Goal: Task Accomplishment & Management: Manage account settings

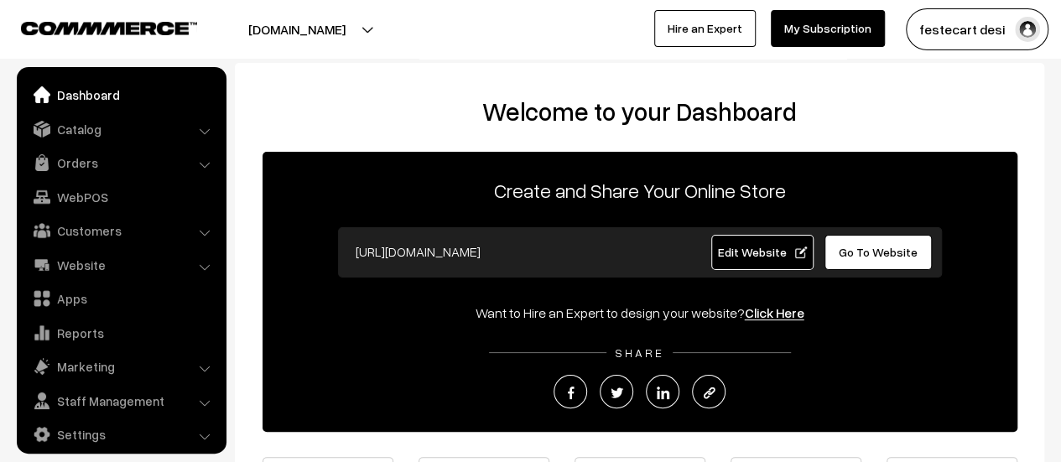
click at [764, 263] on link "Edit Website" at bounding box center [762, 252] width 102 height 35
click at [86, 145] on ul "Dashboard Catalog" at bounding box center [122, 260] width 210 height 387
click at [86, 132] on link "Catalog" at bounding box center [121, 129] width 200 height 30
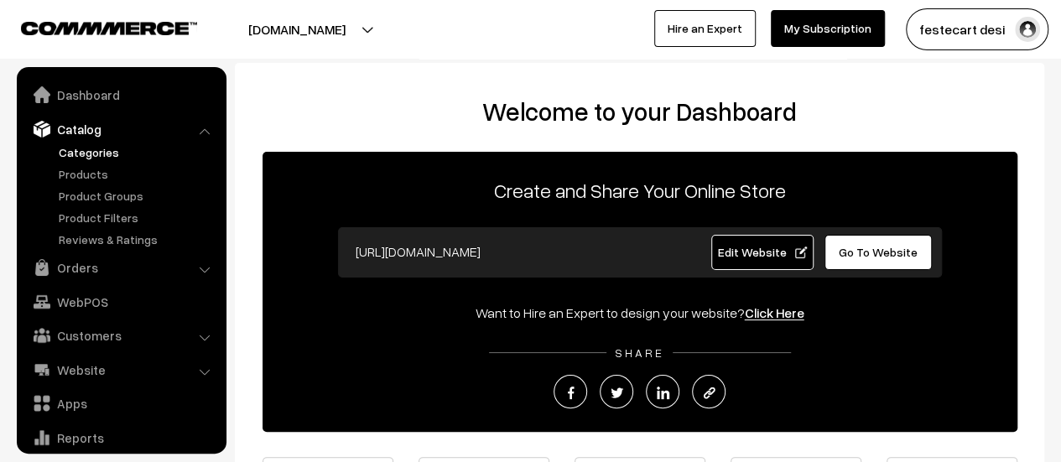
click at [108, 144] on link "Categories" at bounding box center [138, 152] width 166 height 18
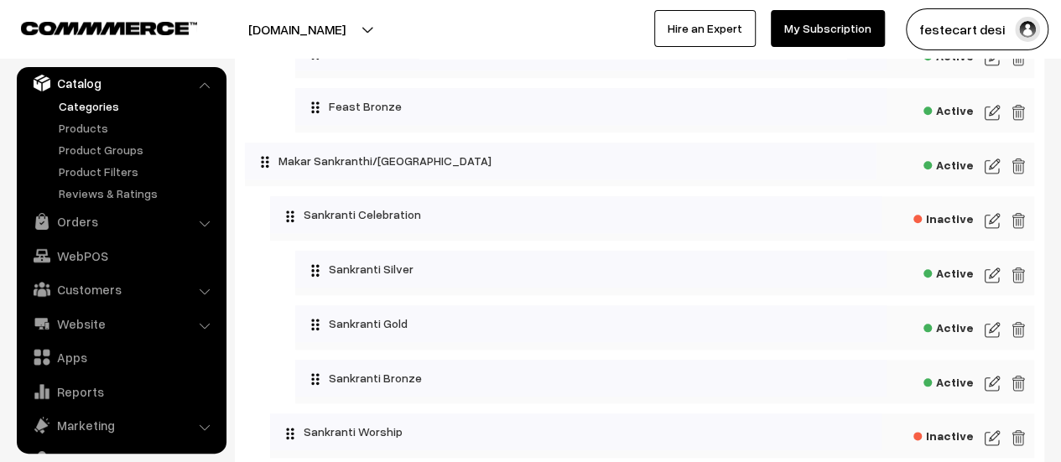
scroll to position [755, 0]
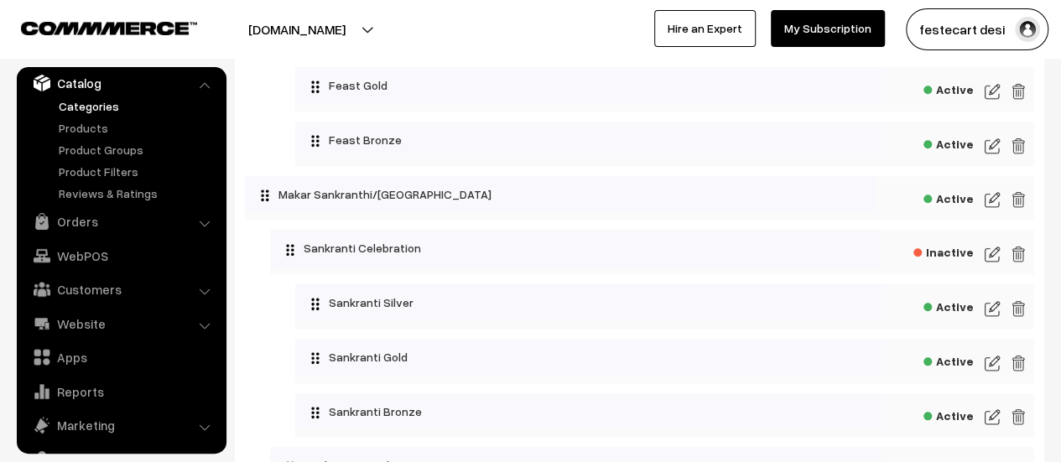
click at [990, 204] on img at bounding box center [992, 200] width 15 height 20
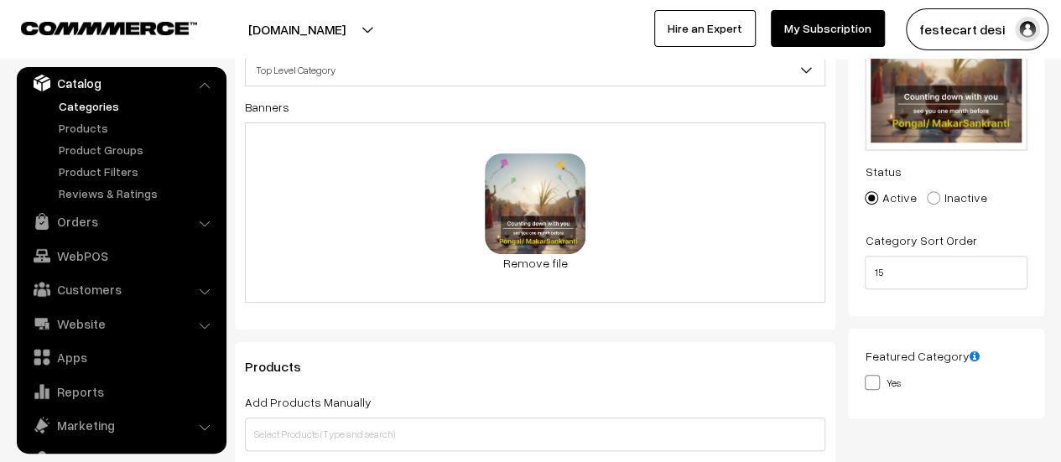
scroll to position [84, 0]
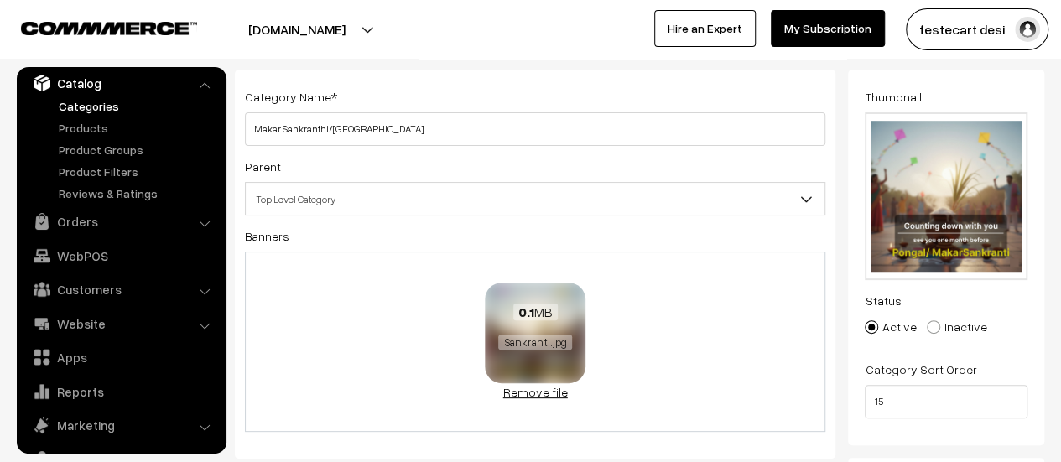
click at [525, 392] on link "Remove file" at bounding box center [535, 392] width 101 height 18
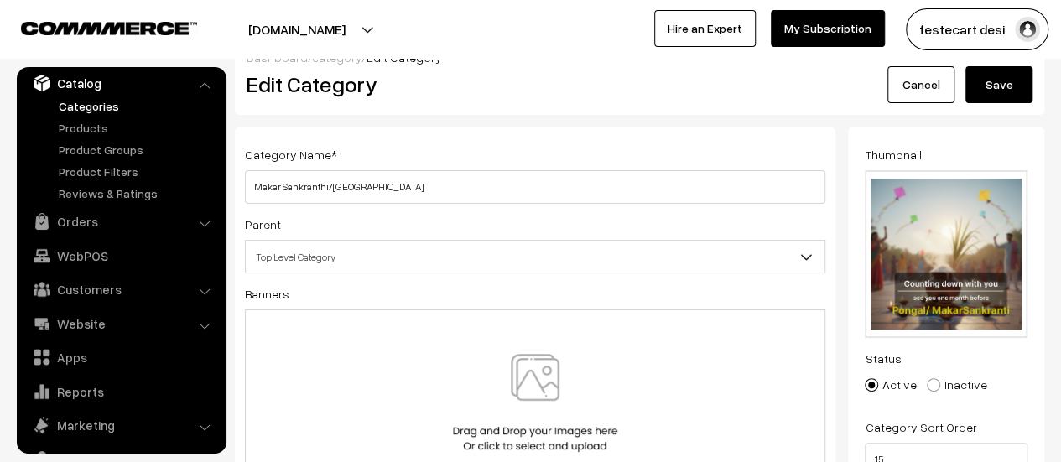
scroll to position [0, 0]
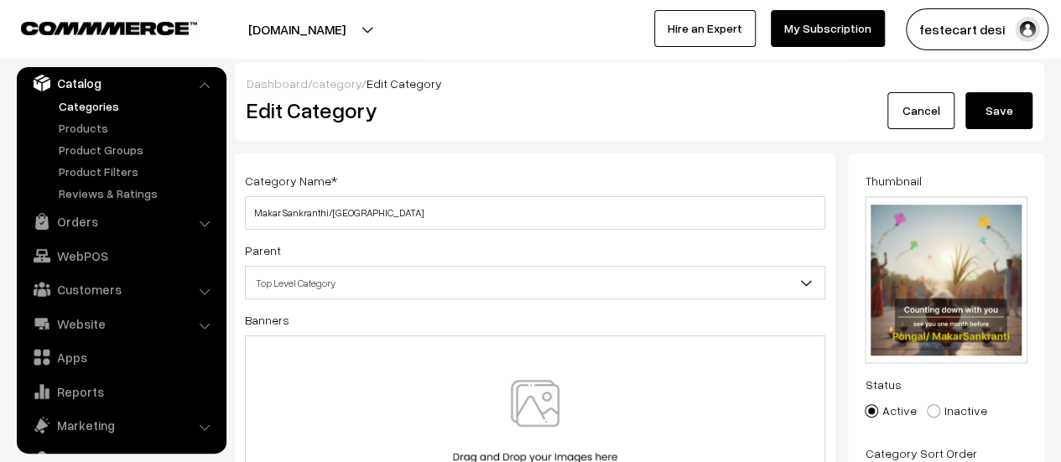
click at [993, 93] on button "Save" at bounding box center [998, 110] width 67 height 37
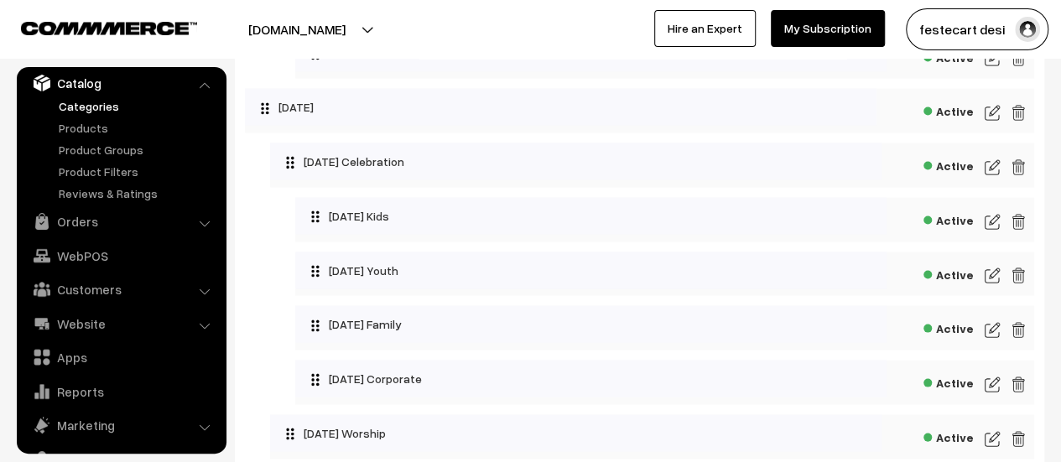
scroll to position [1549, 0]
click at [996, 226] on img at bounding box center [992, 221] width 15 height 20
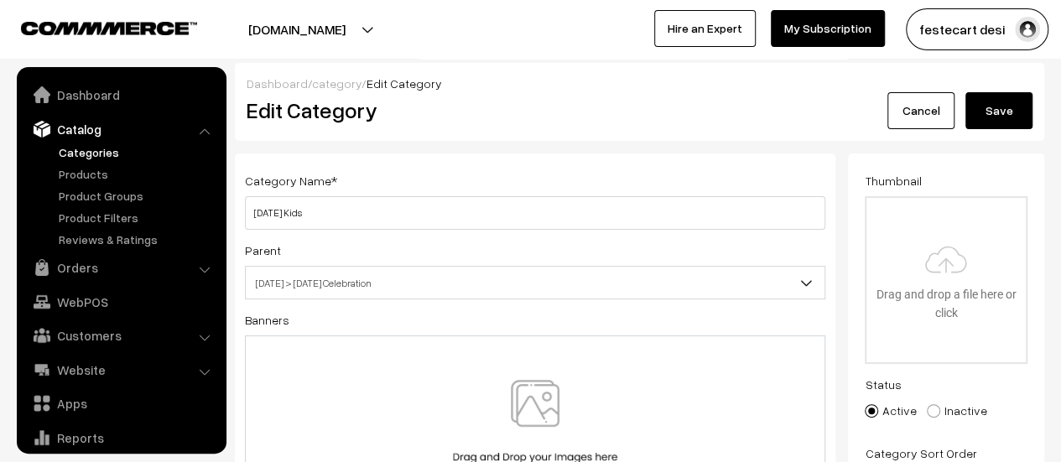
scroll to position [46, 0]
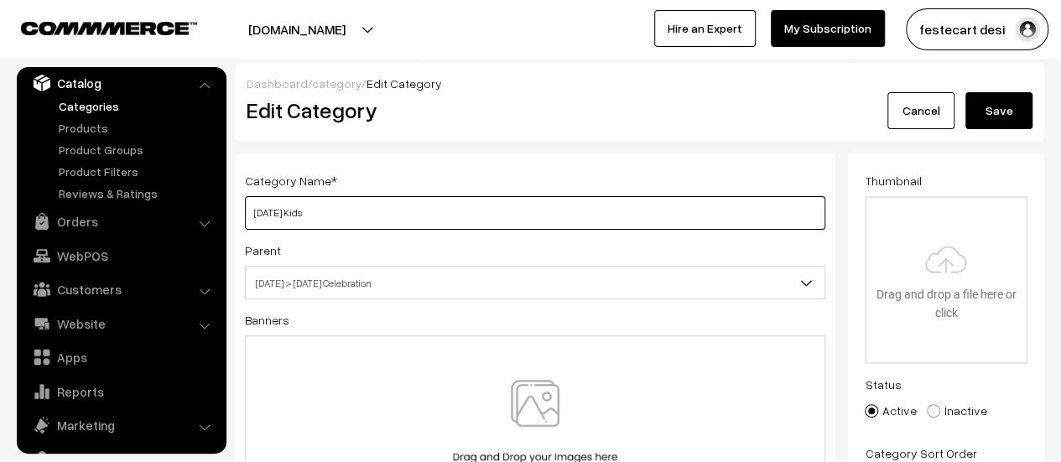
drag, startPoint x: 277, startPoint y: 211, endPoint x: 416, endPoint y: 205, distance: 139.3
click at [416, 205] on input "[DATE] Kids" at bounding box center [535, 213] width 580 height 34
click at [421, 205] on input "[DATE] Kids" at bounding box center [535, 213] width 580 height 34
drag, startPoint x: 327, startPoint y: 220, endPoint x: 280, endPoint y: 211, distance: 47.9
click at [280, 211] on input "[DATE] Kids" at bounding box center [535, 213] width 580 height 34
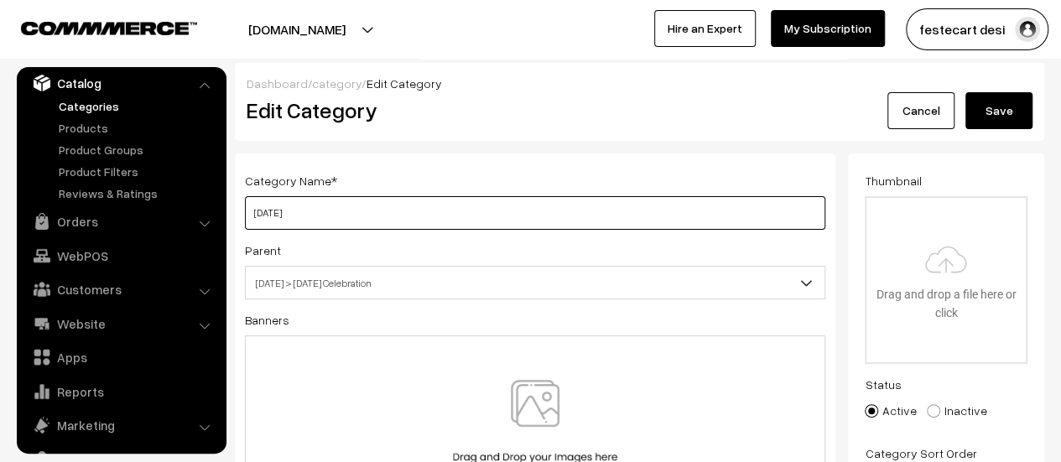
type input "[DATE]"
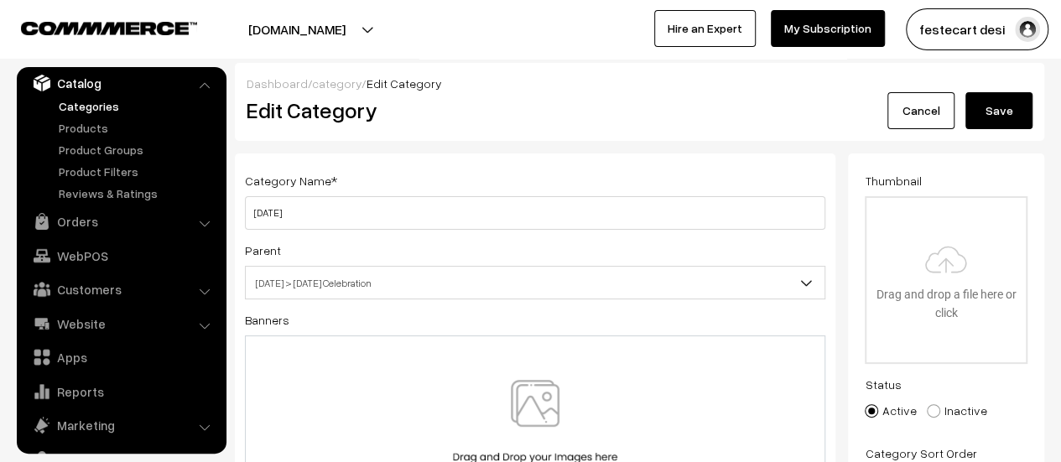
click at [926, 107] on link "Cancel" at bounding box center [920, 110] width 67 height 37
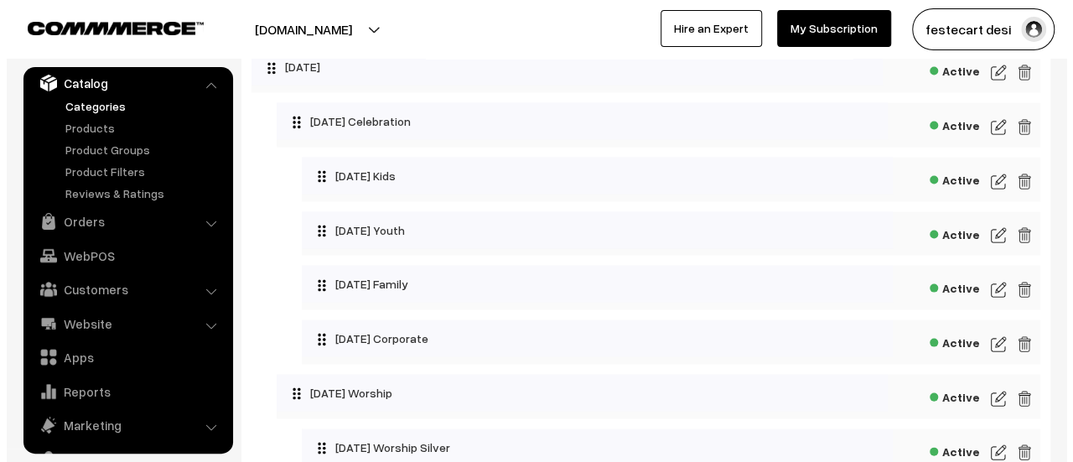
scroll to position [1563, 0]
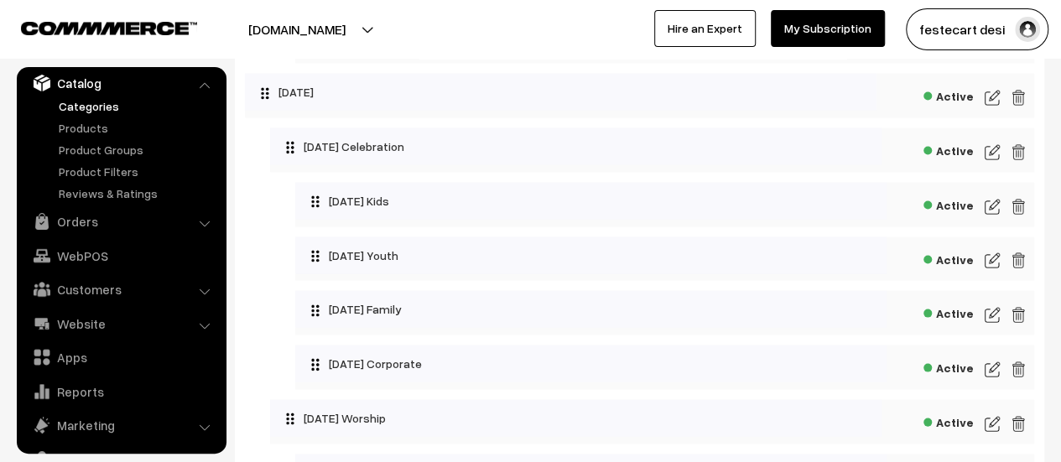
click at [1013, 379] on img at bounding box center [1018, 369] width 15 height 20
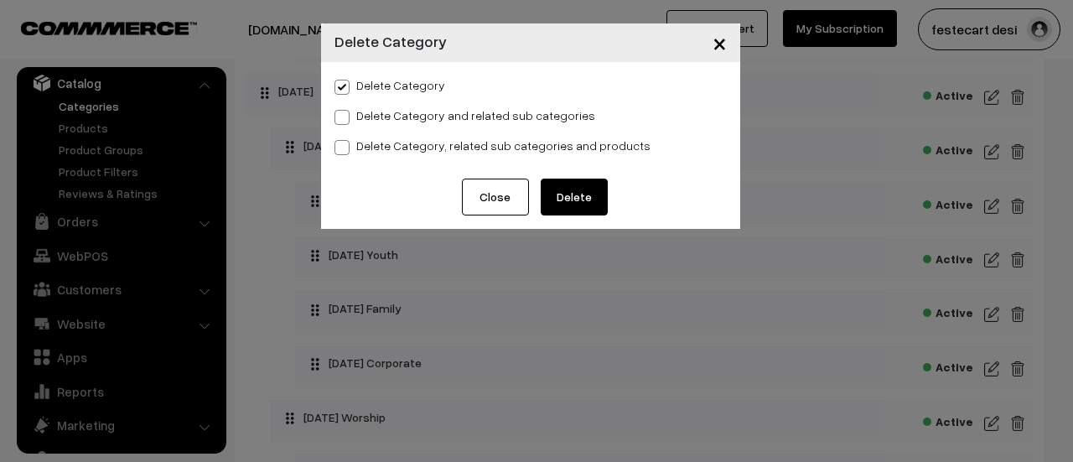
click at [567, 193] on button "Delete" at bounding box center [574, 197] width 67 height 37
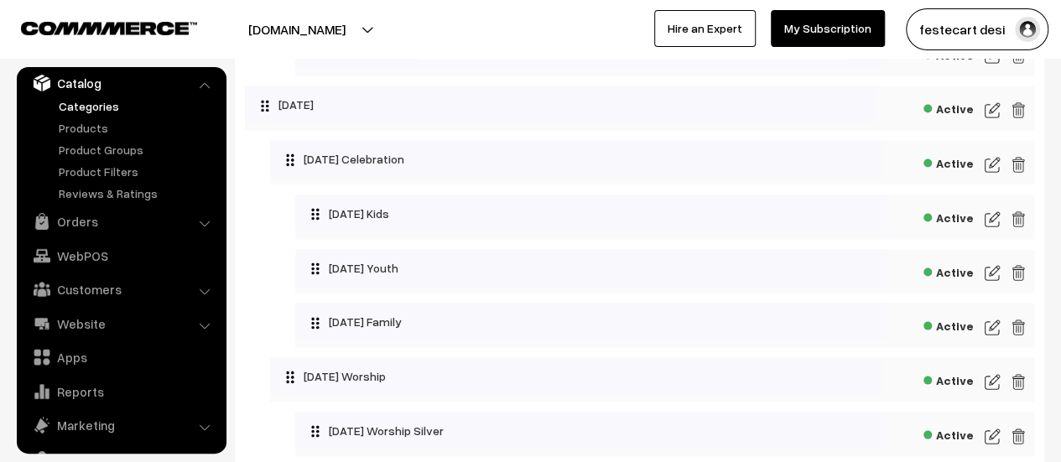
scroll to position [1605, 0]
click at [998, 174] on img at bounding box center [992, 164] width 15 height 20
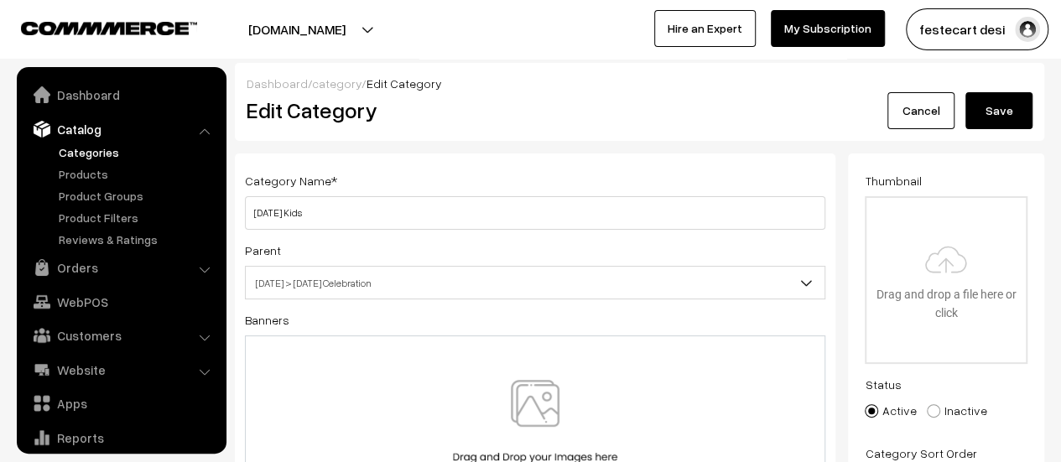
scroll to position [46, 0]
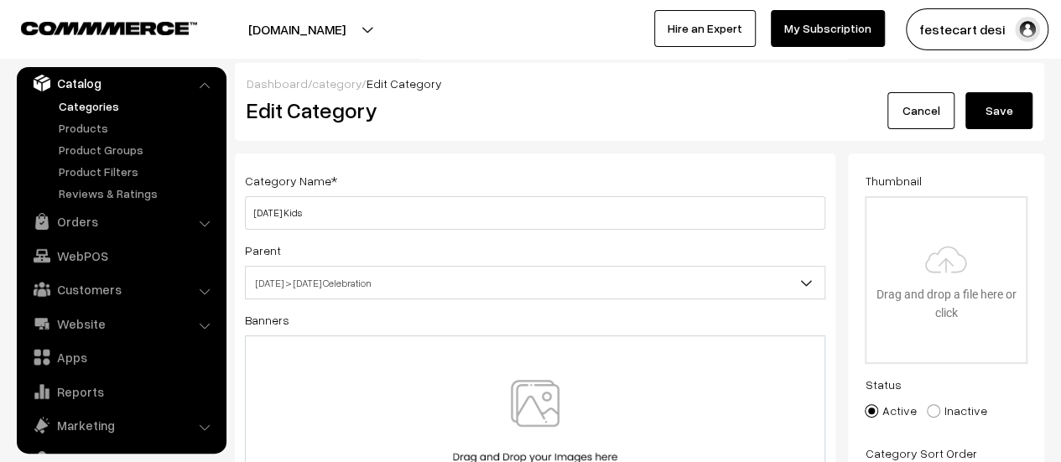
click at [282, 219] on input "[DATE] Kids" at bounding box center [535, 213] width 580 height 34
type input "[DATE] Silver"
click at [1001, 110] on button "Save" at bounding box center [998, 110] width 67 height 37
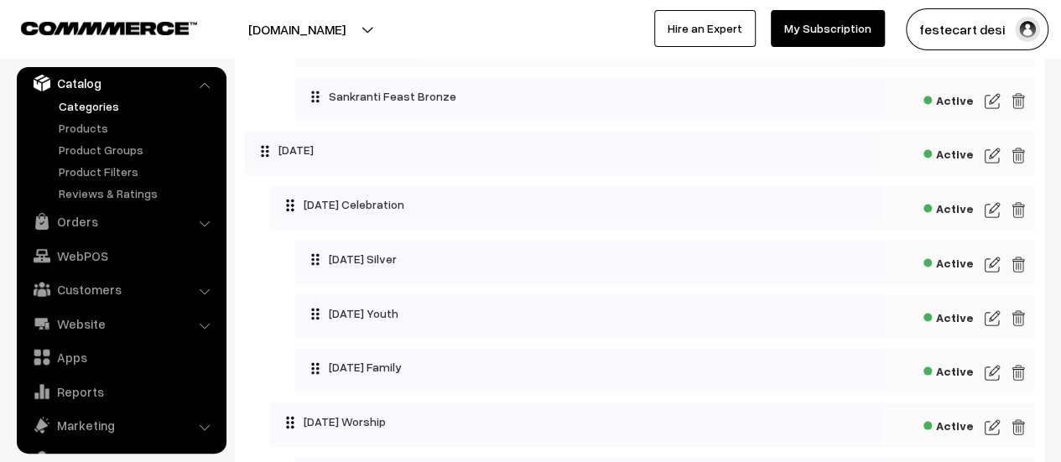
scroll to position [1506, 0]
click at [998, 321] on img at bounding box center [992, 317] width 15 height 20
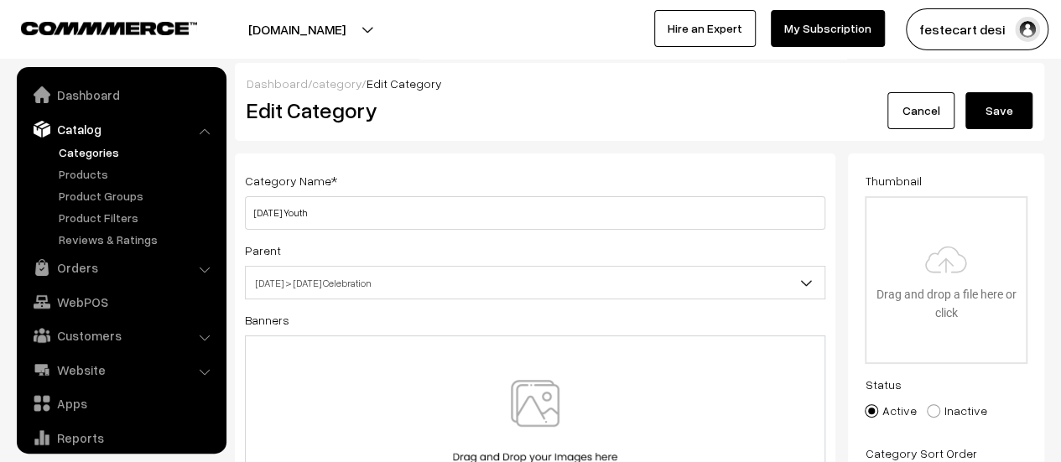
scroll to position [46, 0]
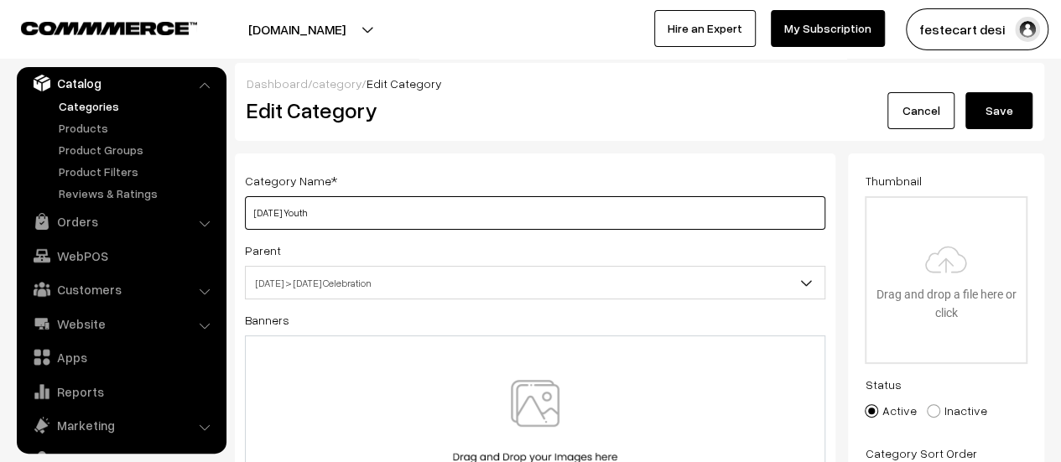
drag, startPoint x: 282, startPoint y: 211, endPoint x: 341, endPoint y: 201, distance: 60.4
click at [341, 201] on input "Ugadi Youth" at bounding box center [535, 213] width 580 height 34
type input "[DATE] Gold"
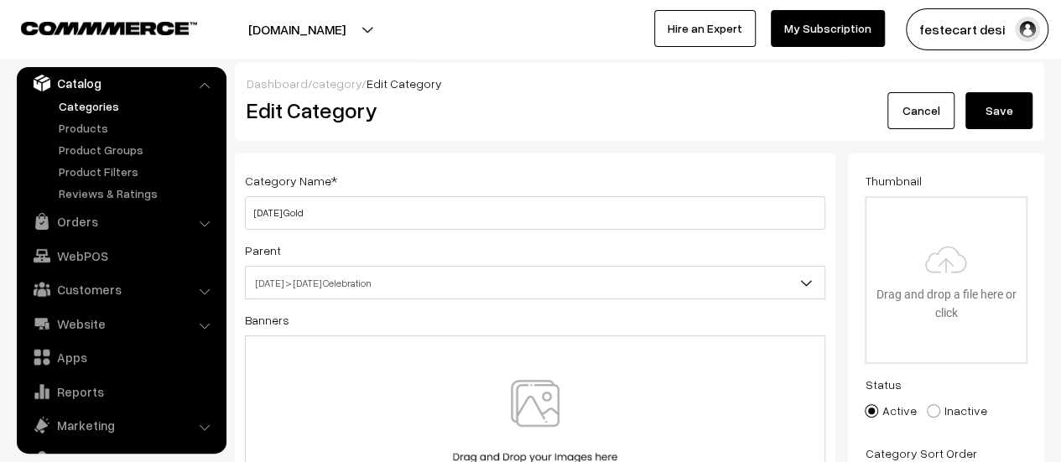
click at [1005, 115] on button "Save" at bounding box center [998, 110] width 67 height 37
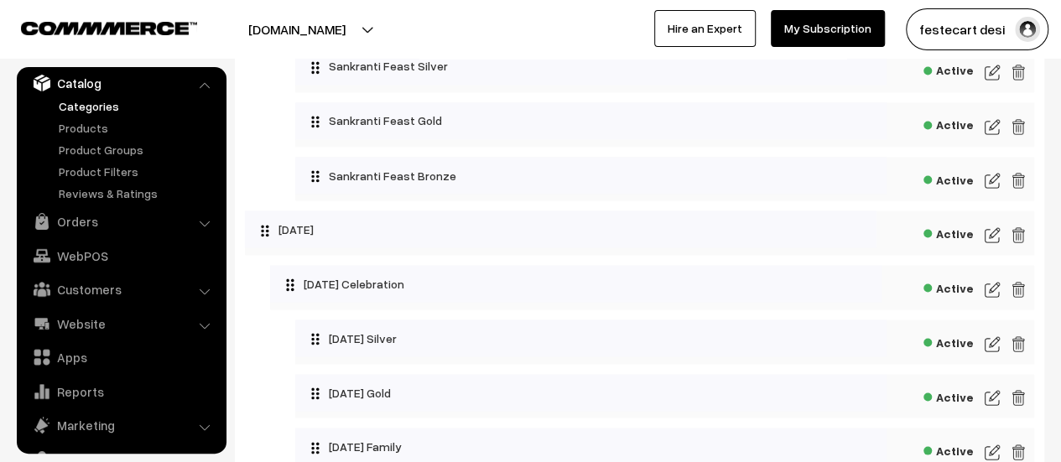
scroll to position [1510, 0]
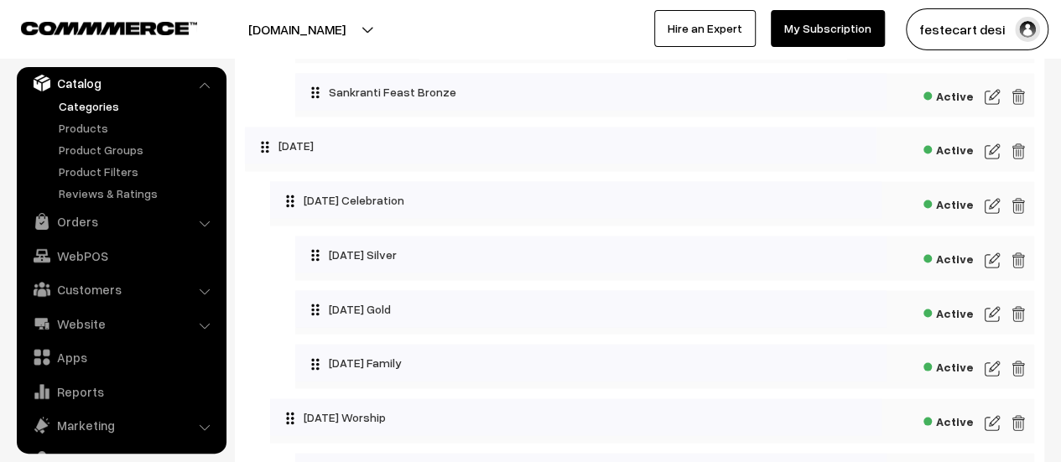
click at [991, 378] on img at bounding box center [992, 368] width 15 height 20
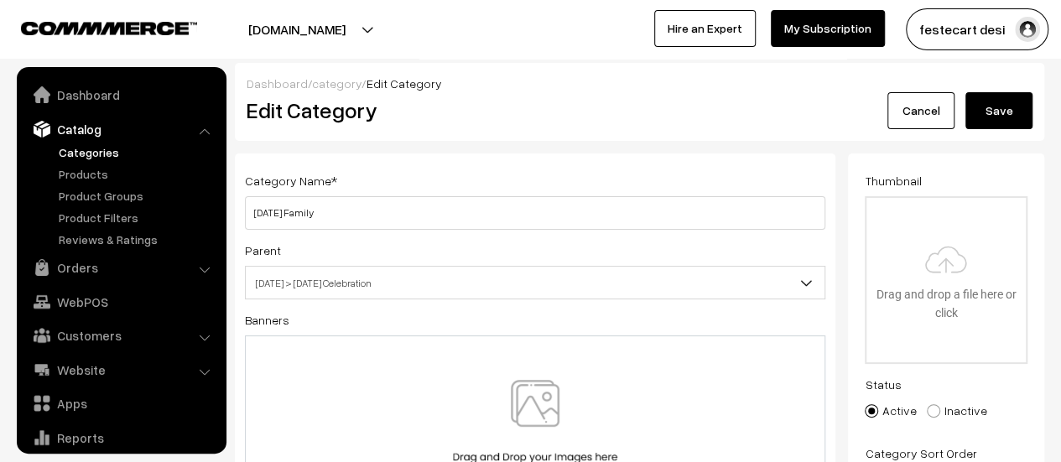
scroll to position [46, 0]
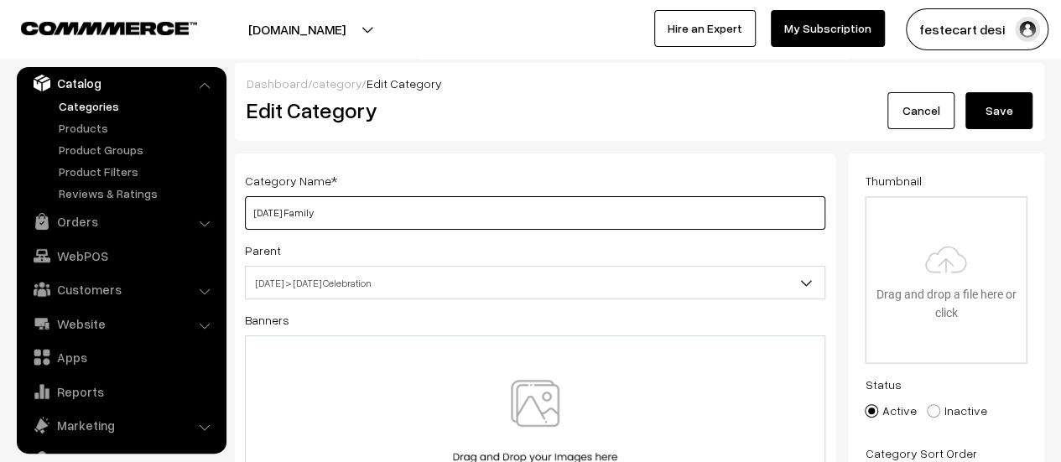
drag, startPoint x: 276, startPoint y: 214, endPoint x: 382, endPoint y: 209, distance: 105.8
click at [382, 209] on input "Ugadi Family" at bounding box center [535, 213] width 580 height 34
type input "Ugadi Bronze"
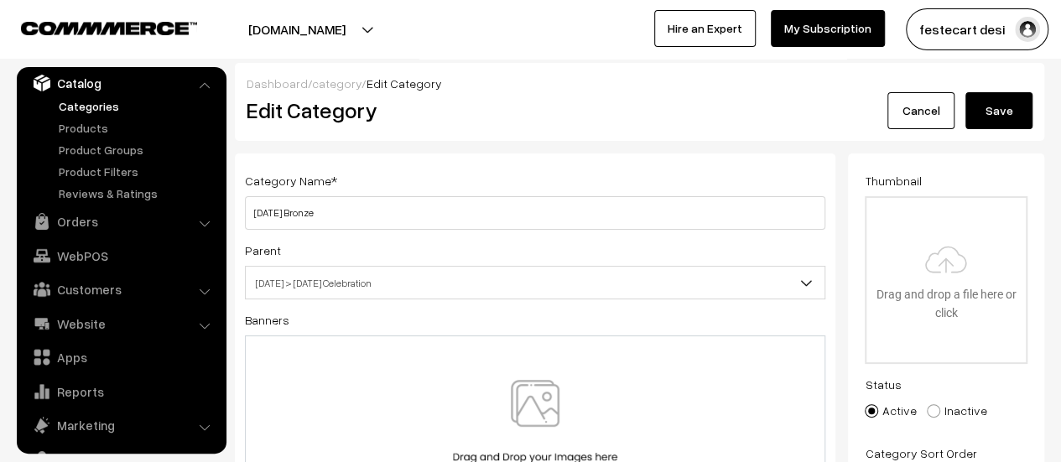
click at [1001, 101] on button "Save" at bounding box center [998, 110] width 67 height 37
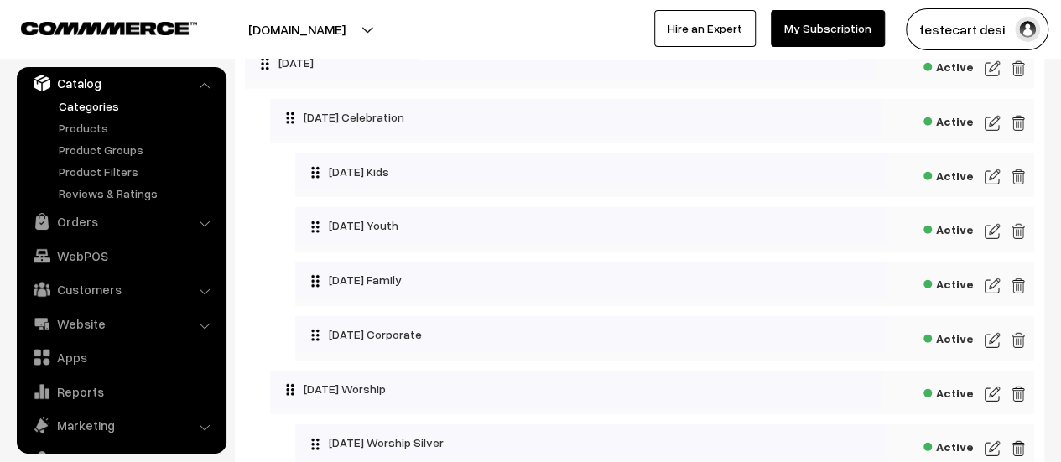
scroll to position [2302, 0]
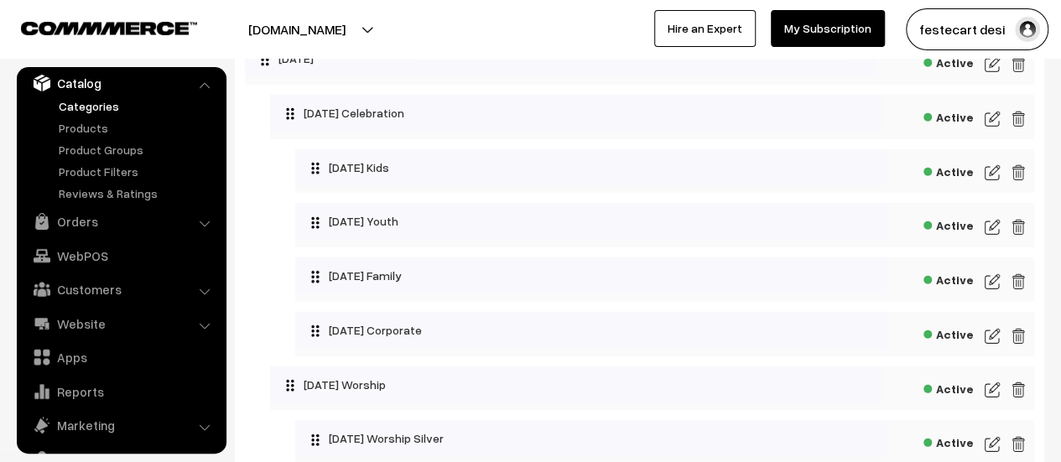
click at [1015, 346] on img at bounding box center [1018, 336] width 15 height 20
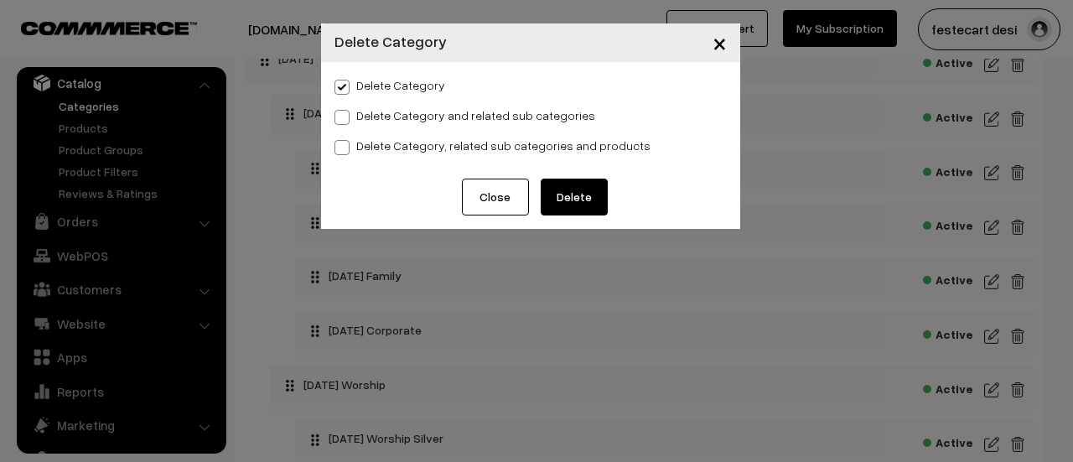
click at [722, 49] on span "×" at bounding box center [720, 42] width 14 height 31
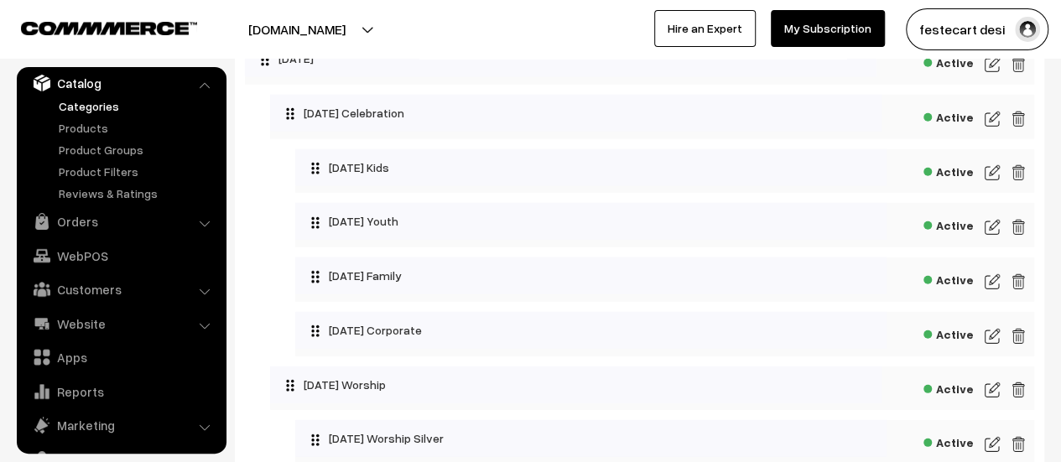
click at [997, 179] on img at bounding box center [992, 173] width 15 height 20
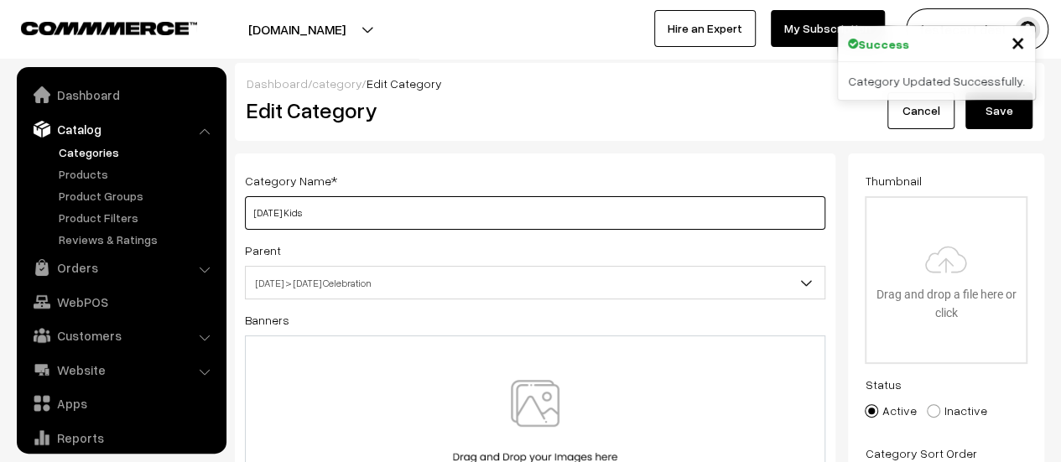
scroll to position [46, 0]
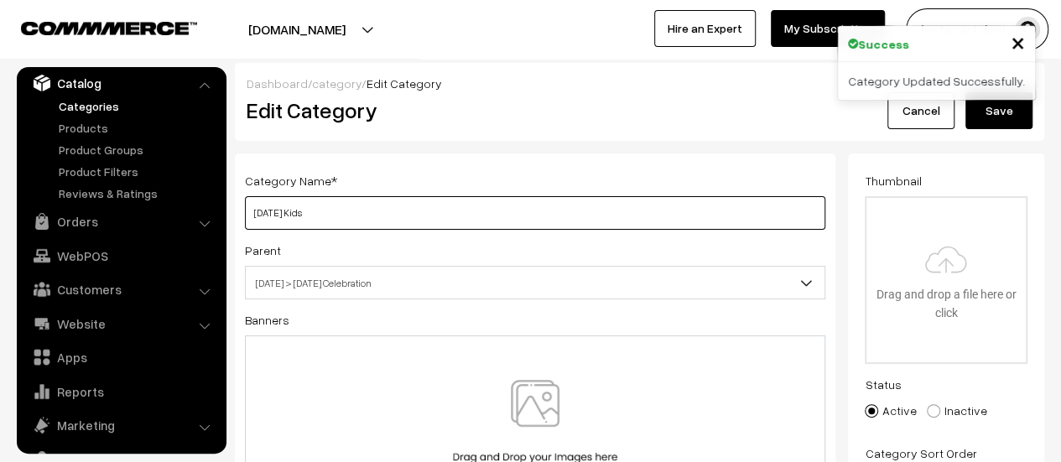
drag, startPoint x: 0, startPoint y: 0, endPoint x: 383, endPoint y: 211, distance: 437.7
click at [382, 211] on input "Holi Kids" at bounding box center [535, 213] width 580 height 34
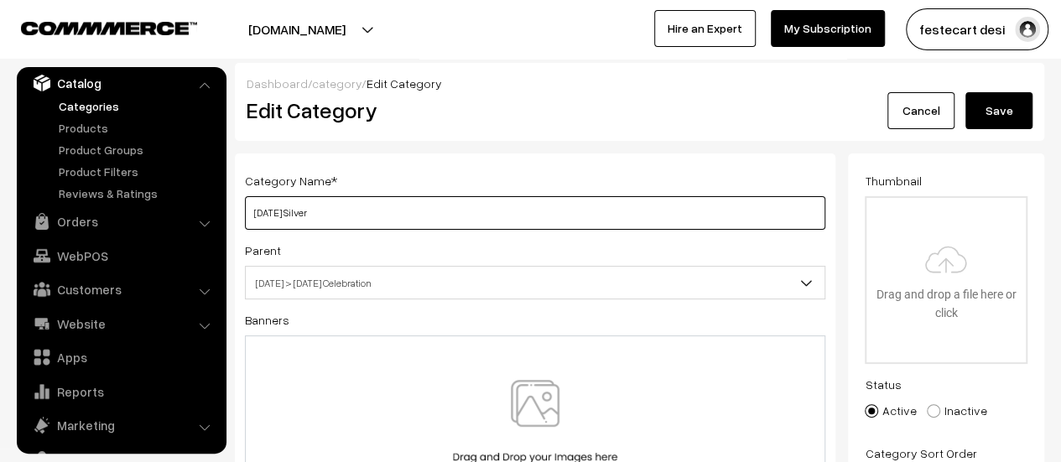
type input "Holi Silver"
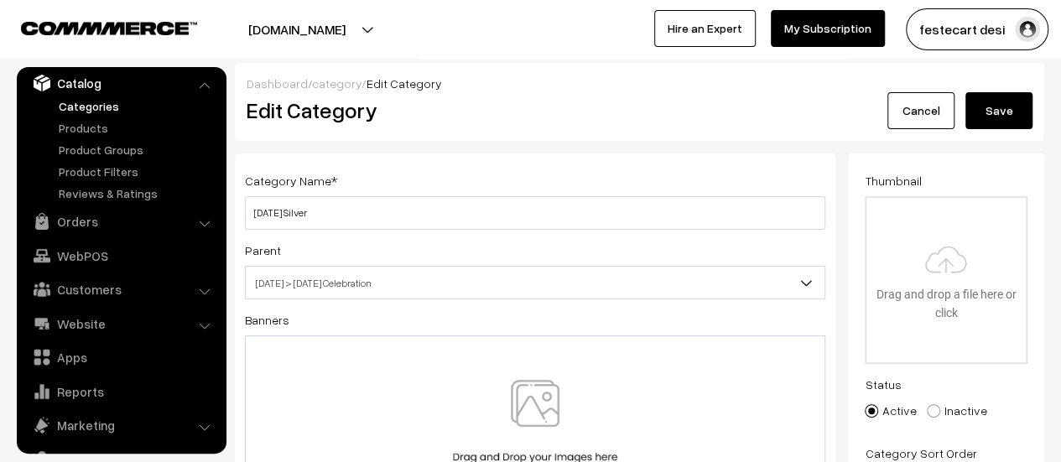
click at [1007, 117] on button "Save" at bounding box center [998, 110] width 67 height 37
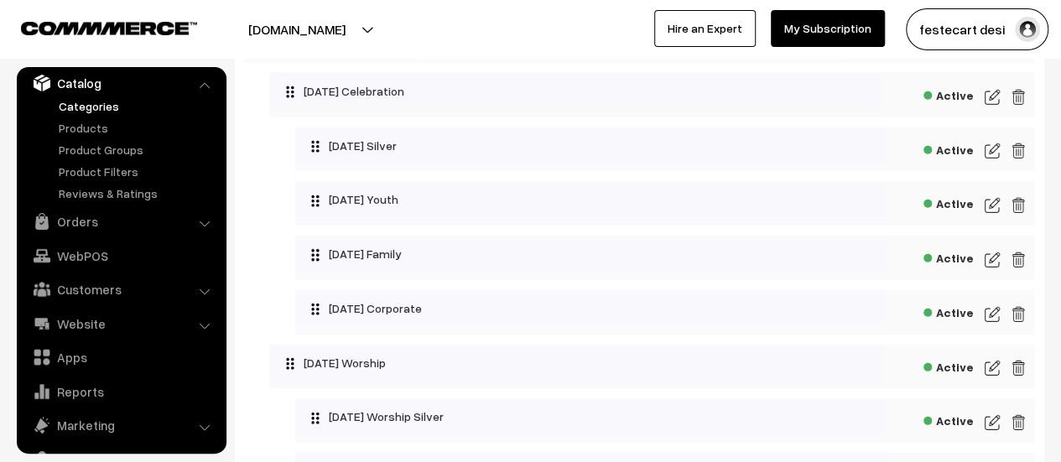
scroll to position [2322, 0]
click at [990, 217] on img at bounding box center [992, 207] width 15 height 20
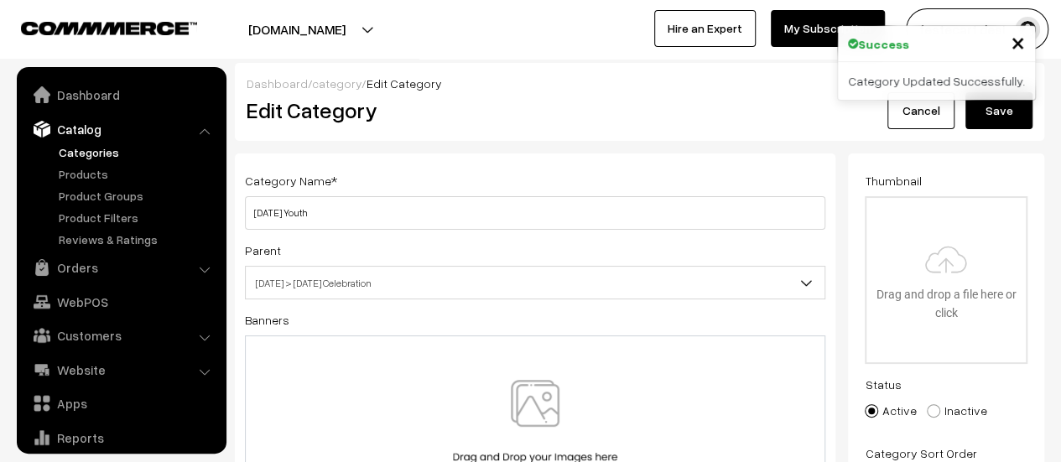
scroll to position [46, 0]
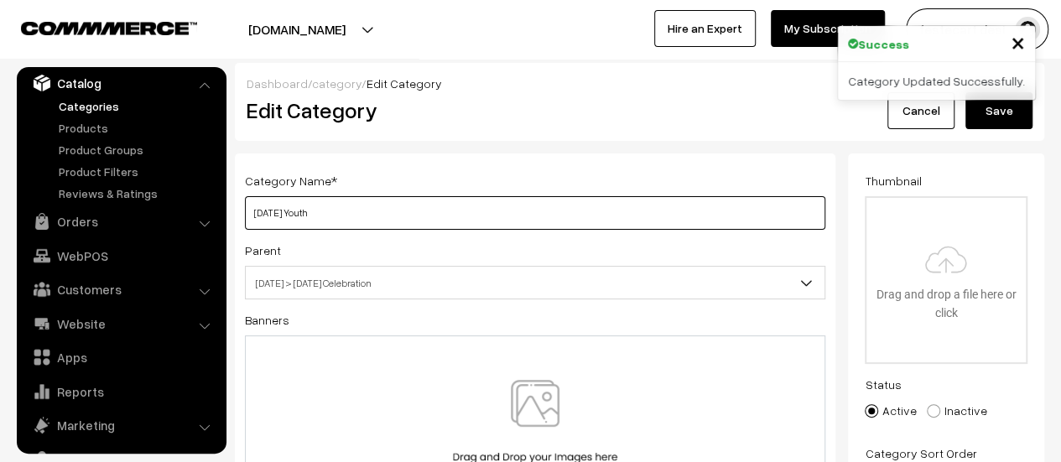
drag, startPoint x: 268, startPoint y: 214, endPoint x: 365, endPoint y: 208, distance: 96.6
click at [365, 208] on input "Holi Youth" at bounding box center [535, 213] width 580 height 34
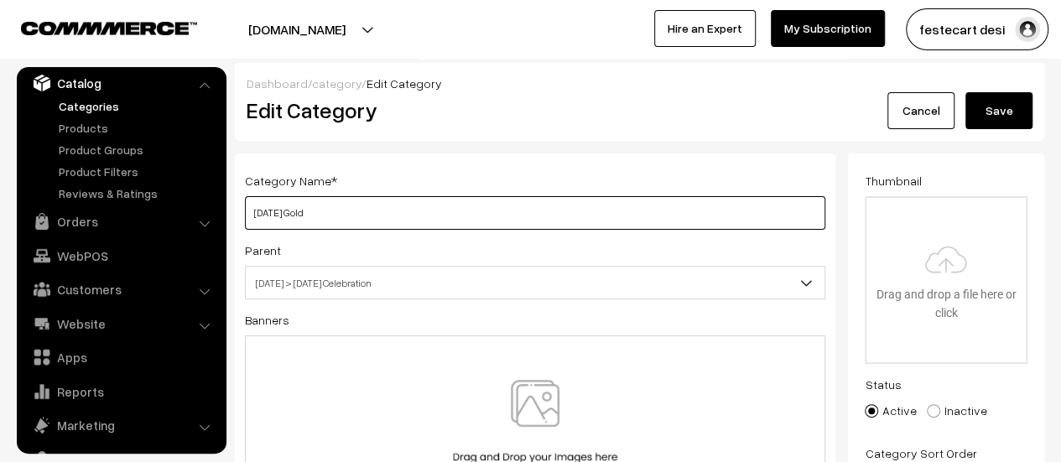
type input "[DATE] Gold"
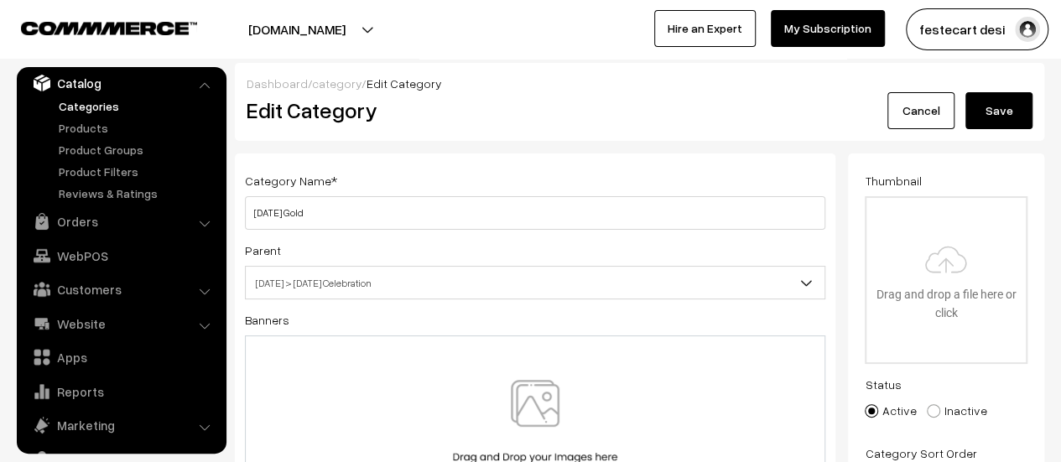
click at [1001, 103] on button "Save" at bounding box center [998, 110] width 67 height 37
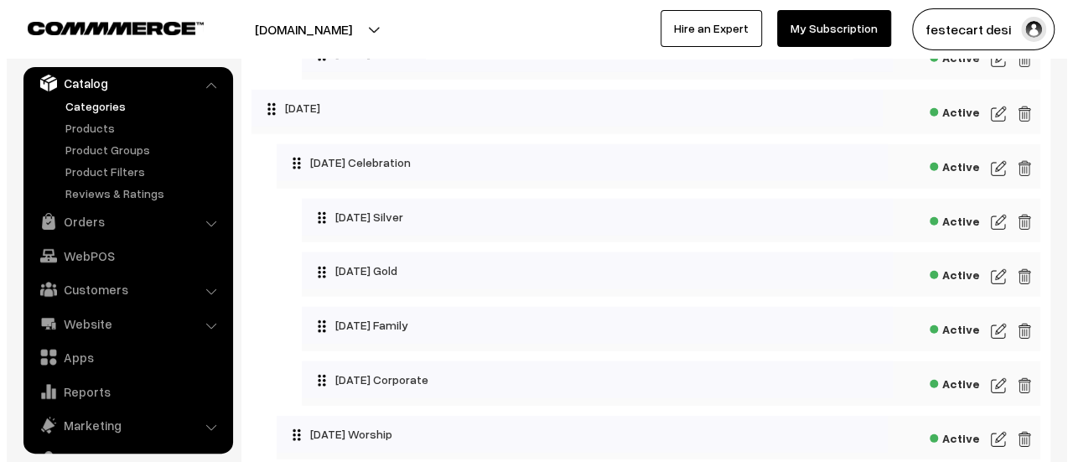
scroll to position [2255, 0]
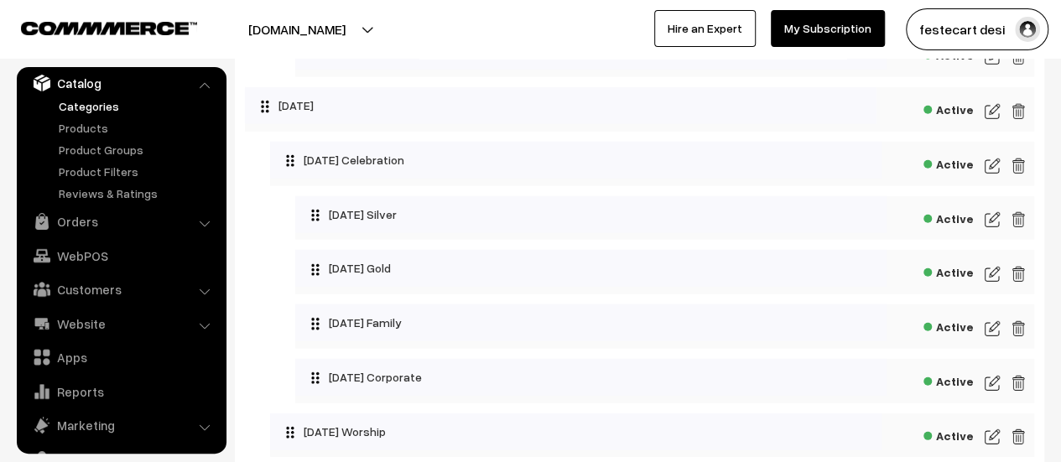
click at [1018, 393] on img at bounding box center [1018, 383] width 15 height 20
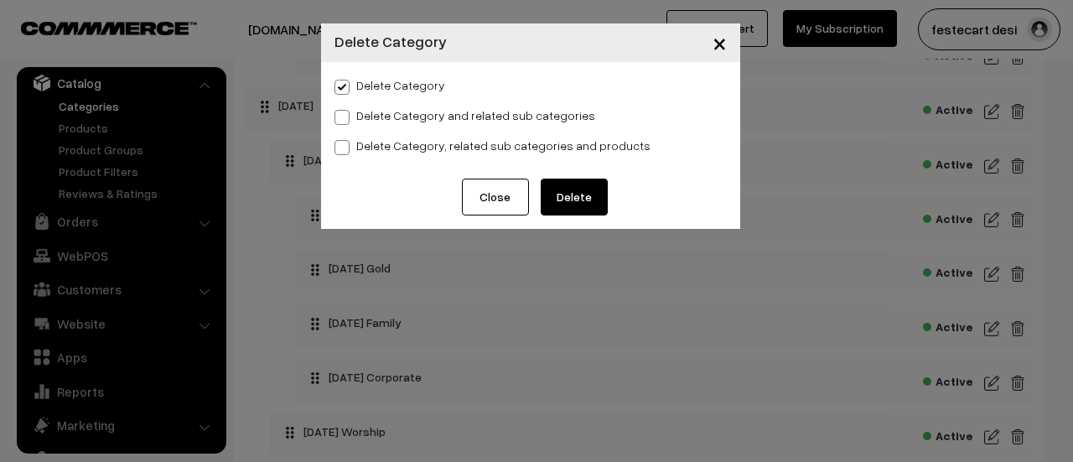
click at [587, 205] on button "Delete" at bounding box center [574, 197] width 67 height 37
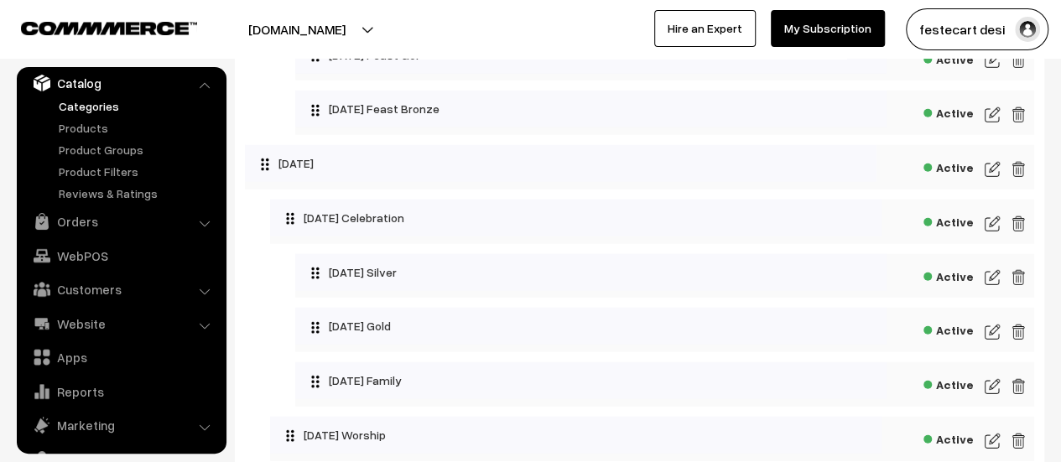
scroll to position [2198, 0]
click at [994, 396] on img at bounding box center [992, 386] width 15 height 20
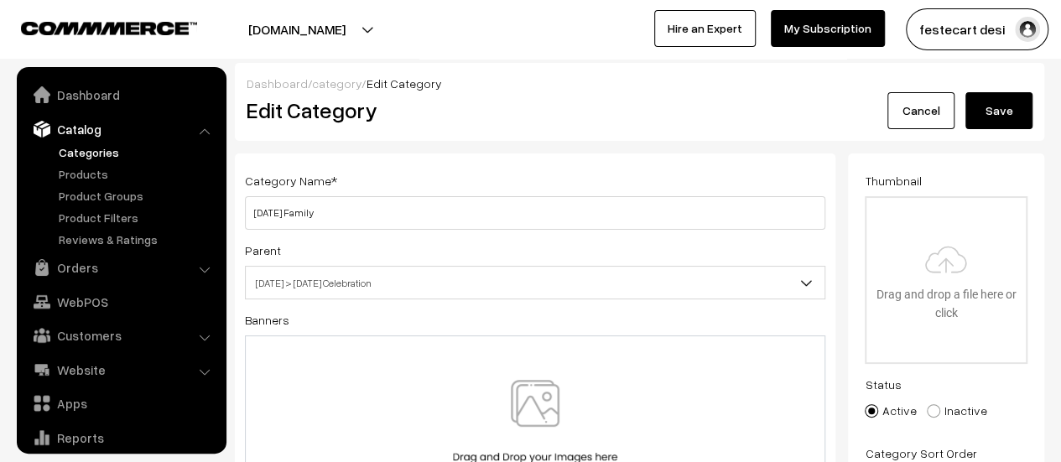
scroll to position [46, 0]
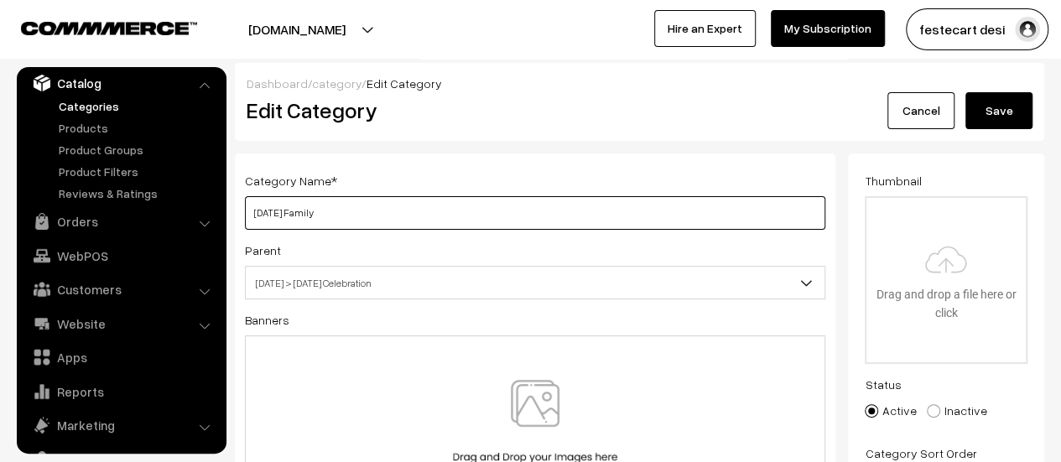
drag, startPoint x: 269, startPoint y: 209, endPoint x: 409, endPoint y: 207, distance: 140.1
click at [409, 207] on input "Holi Family" at bounding box center [535, 213] width 580 height 34
type input "[DATE] Bronze"
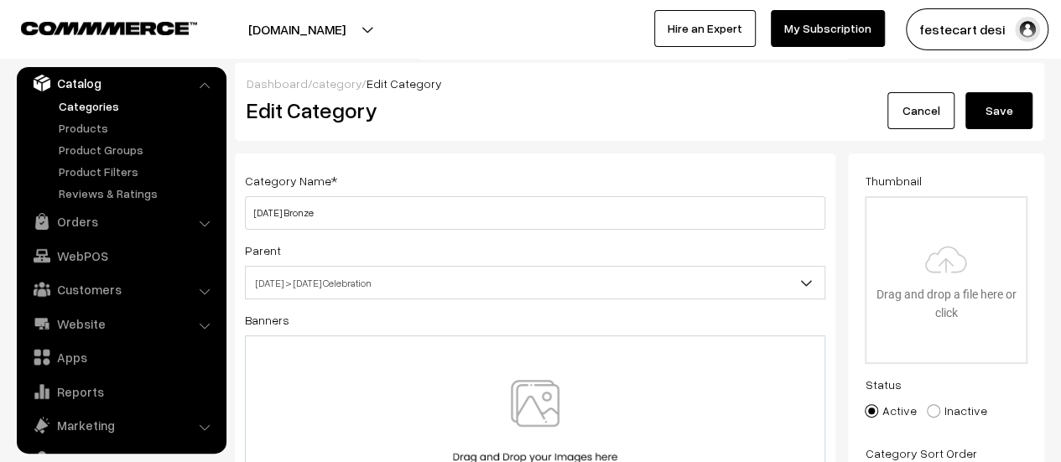
click at [976, 112] on button "Save" at bounding box center [998, 110] width 67 height 37
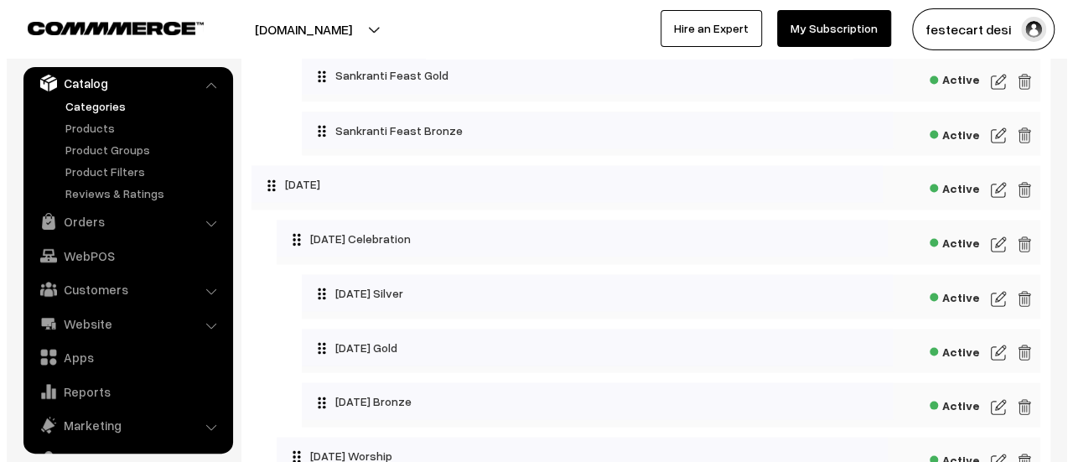
scroll to position [1472, 0]
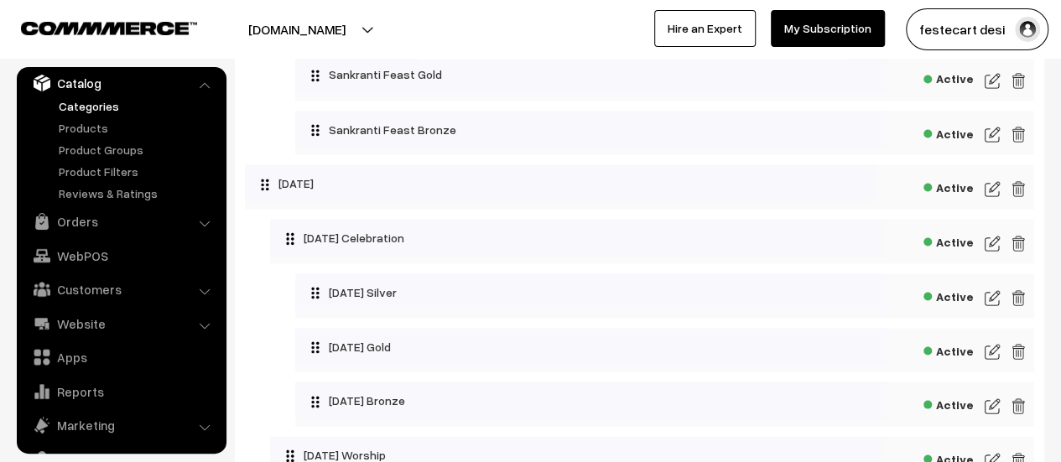
click at [946, 257] on div "Active" at bounding box center [652, 241] width 764 height 44
click at [946, 250] on span "Active" at bounding box center [948, 239] width 50 height 21
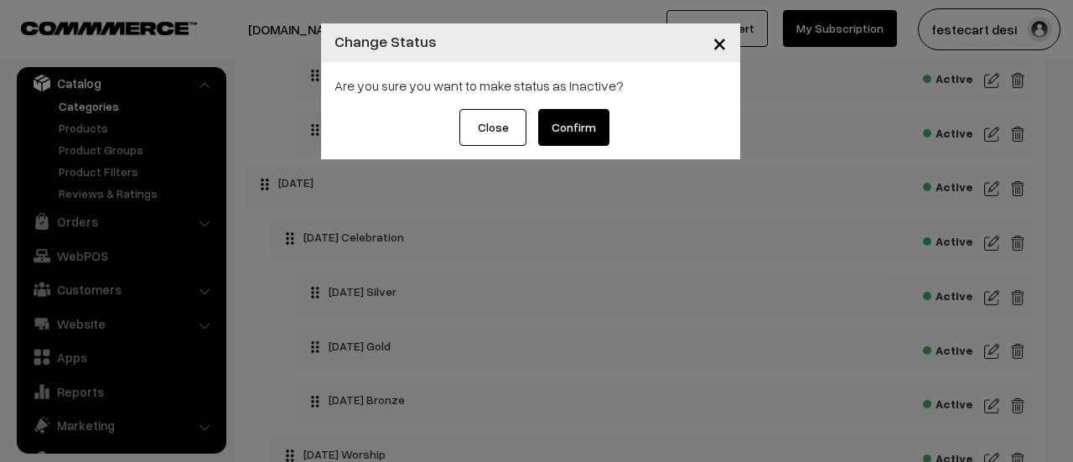
click at [599, 127] on button "Confirm" at bounding box center [573, 127] width 71 height 37
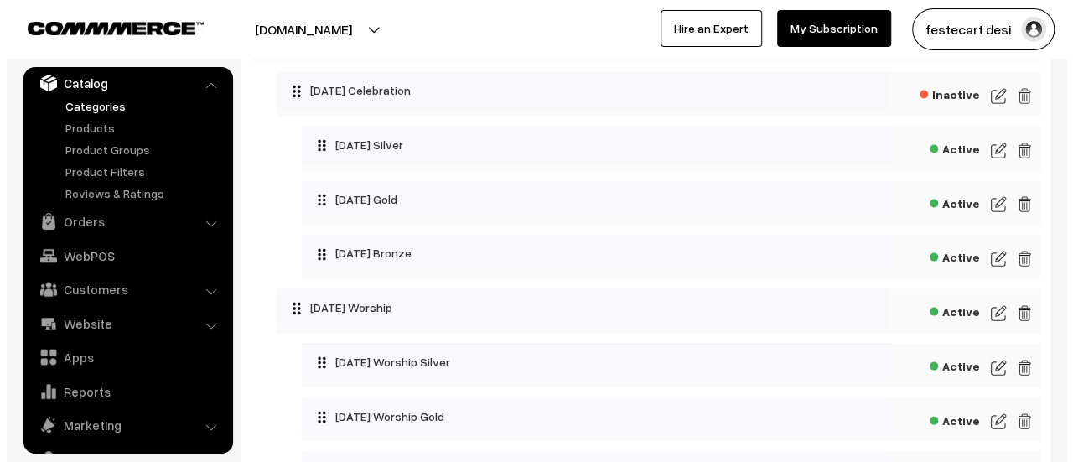
scroll to position [1635, 0]
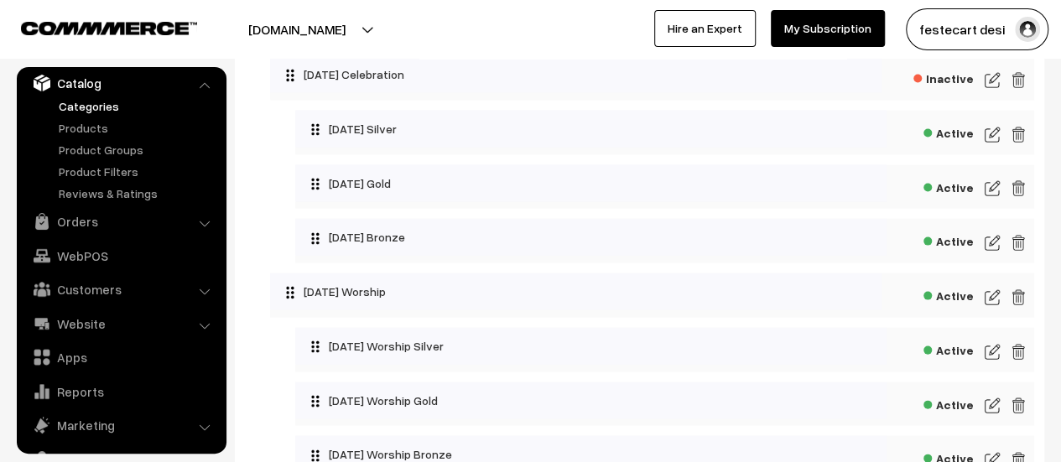
click at [954, 304] on span "Active" at bounding box center [948, 293] width 50 height 21
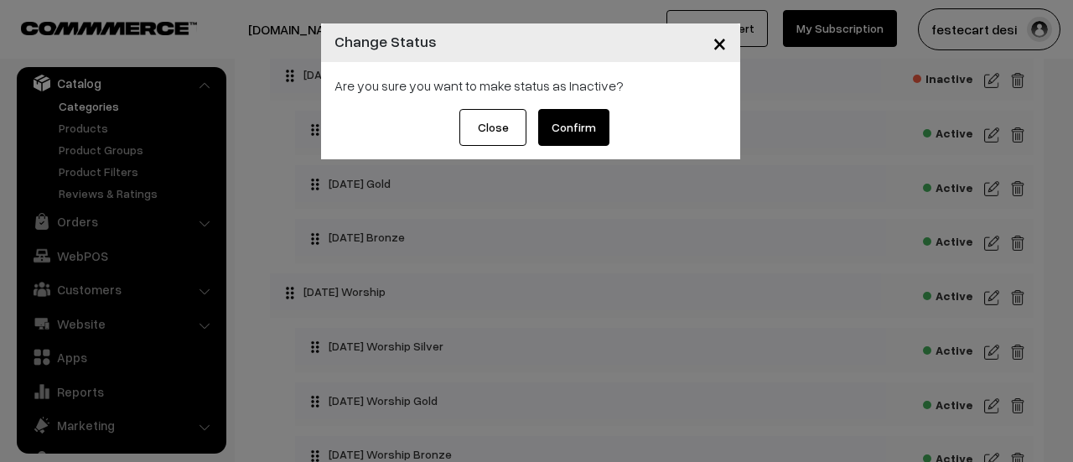
click at [573, 135] on button "Confirm" at bounding box center [573, 127] width 71 height 37
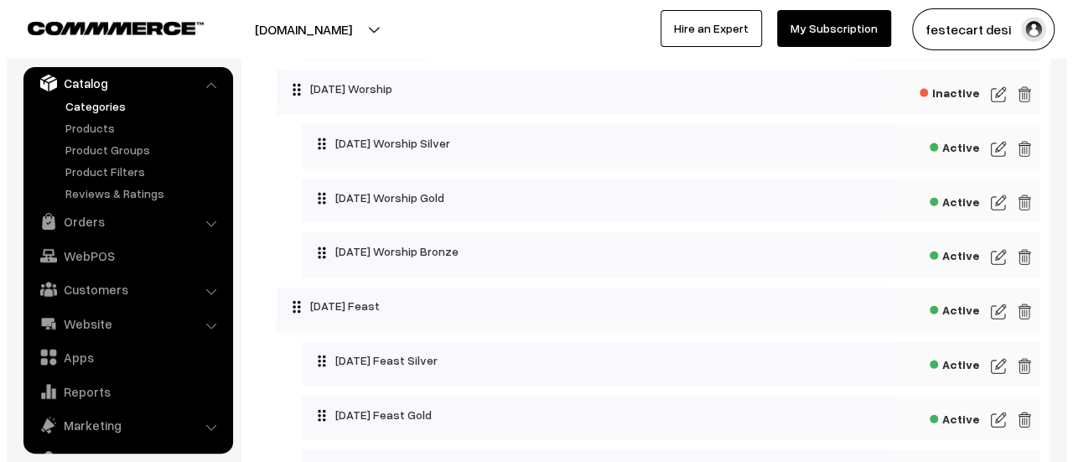
scroll to position [1843, 0]
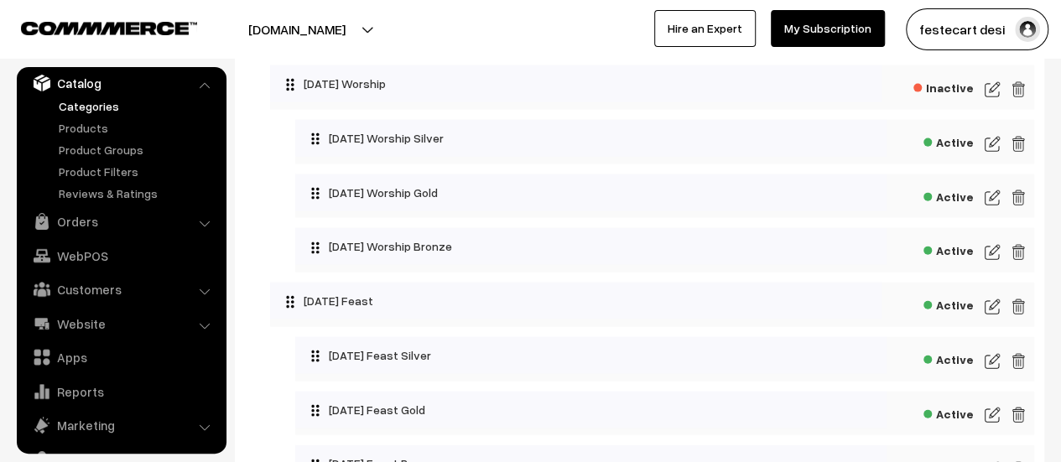
click at [968, 314] on span "Active" at bounding box center [948, 303] width 50 height 21
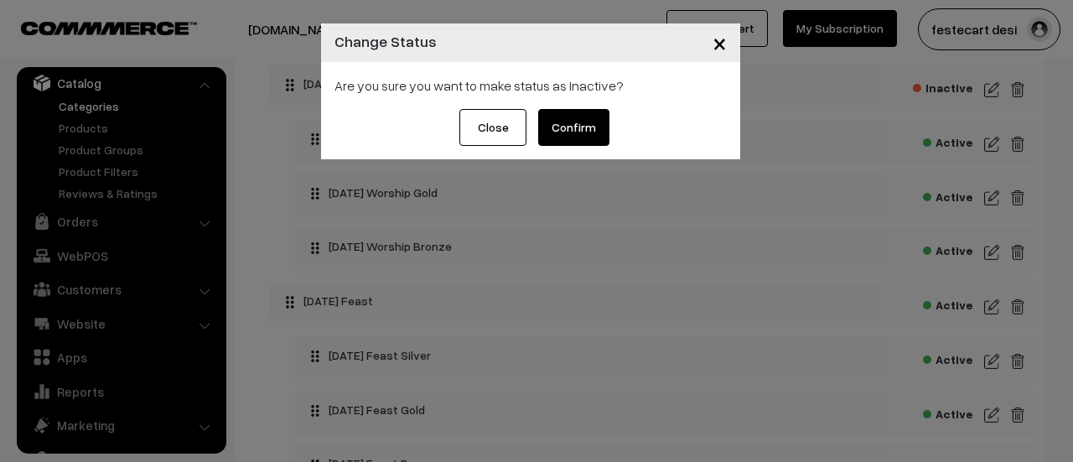
click at [574, 122] on button "Confirm" at bounding box center [573, 127] width 71 height 37
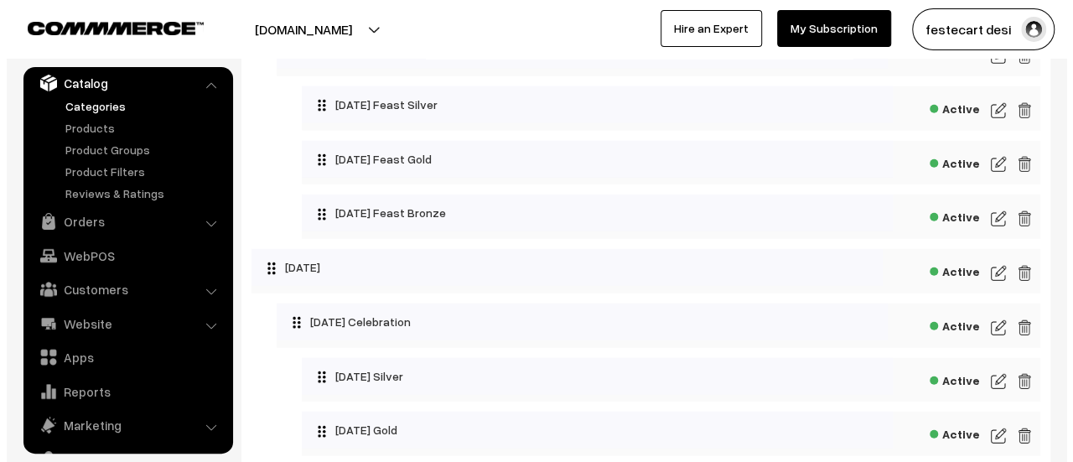
scroll to position [2096, 0]
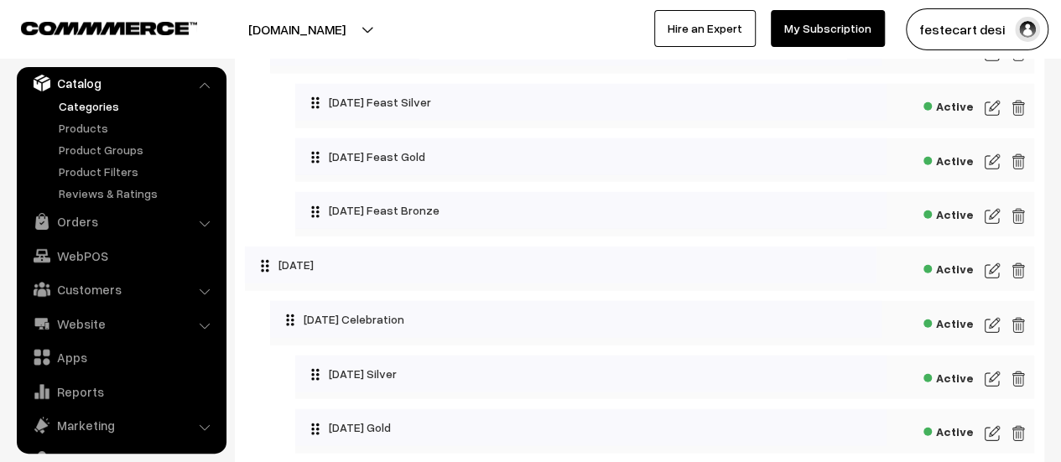
click at [951, 332] on span "Active" at bounding box center [948, 321] width 50 height 21
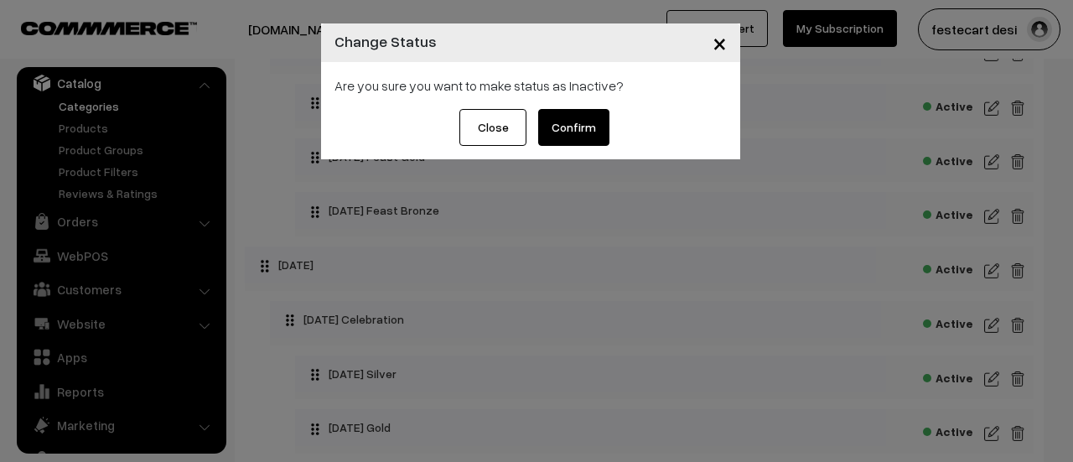
click at [567, 126] on button "Confirm" at bounding box center [573, 127] width 71 height 37
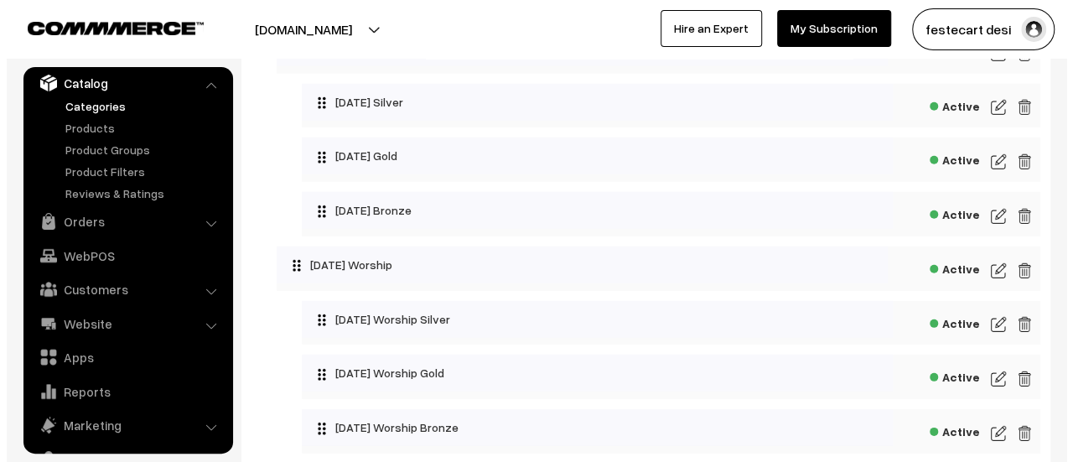
scroll to position [2369, 0]
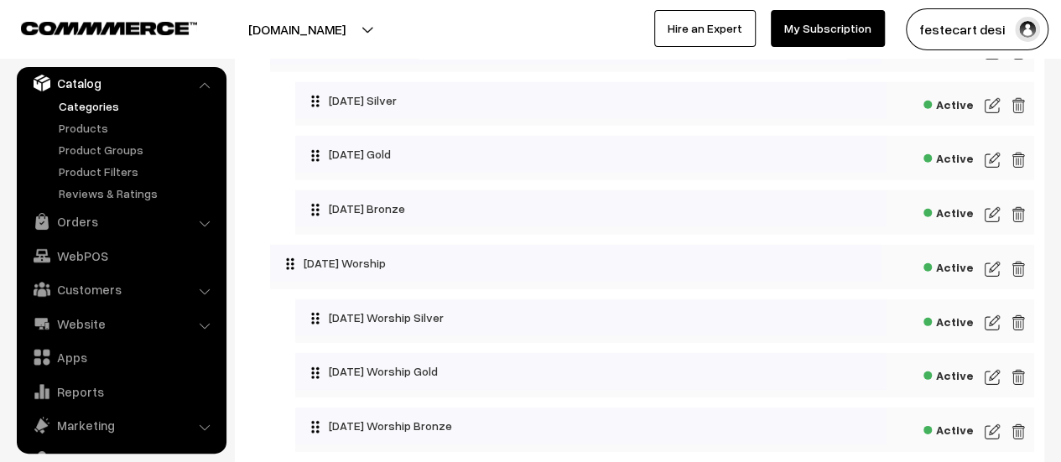
click at [955, 276] on span "Active" at bounding box center [948, 265] width 50 height 21
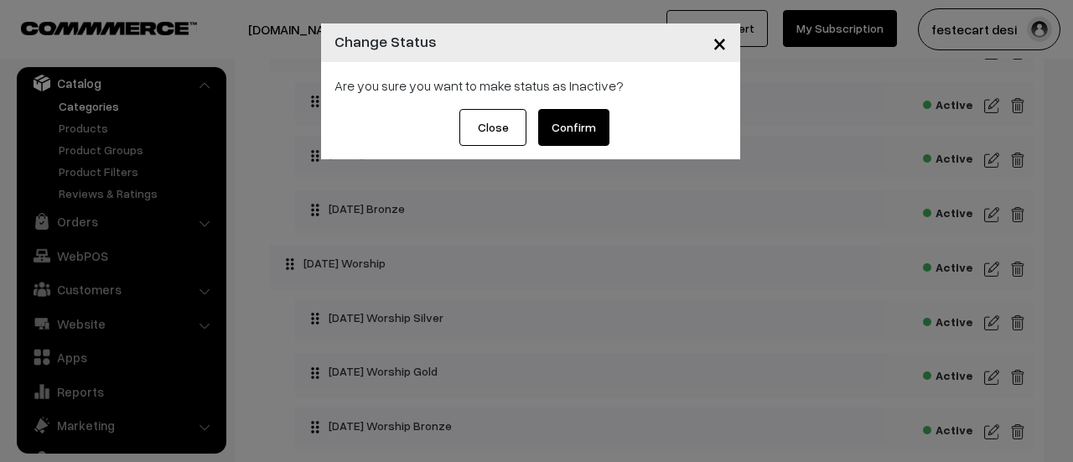
click at [572, 136] on button "Confirm" at bounding box center [573, 127] width 71 height 37
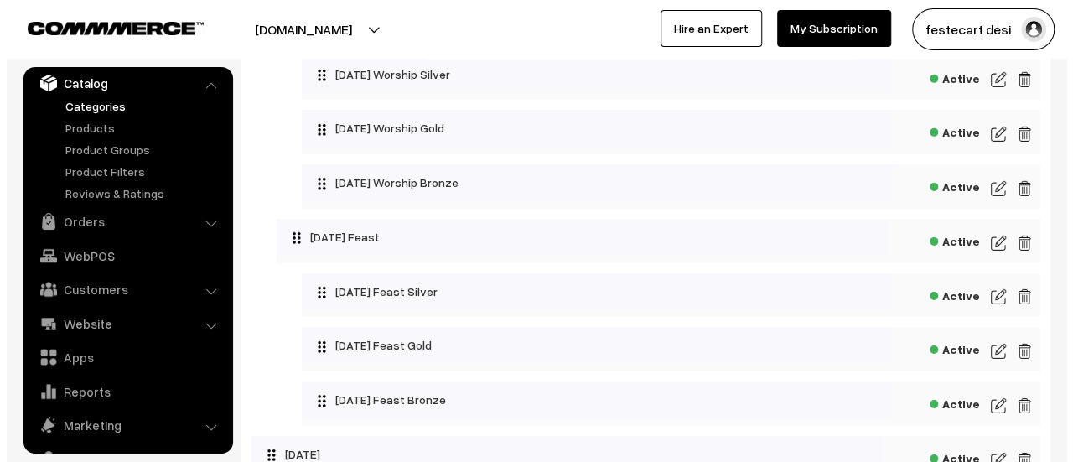
scroll to position [2617, 0]
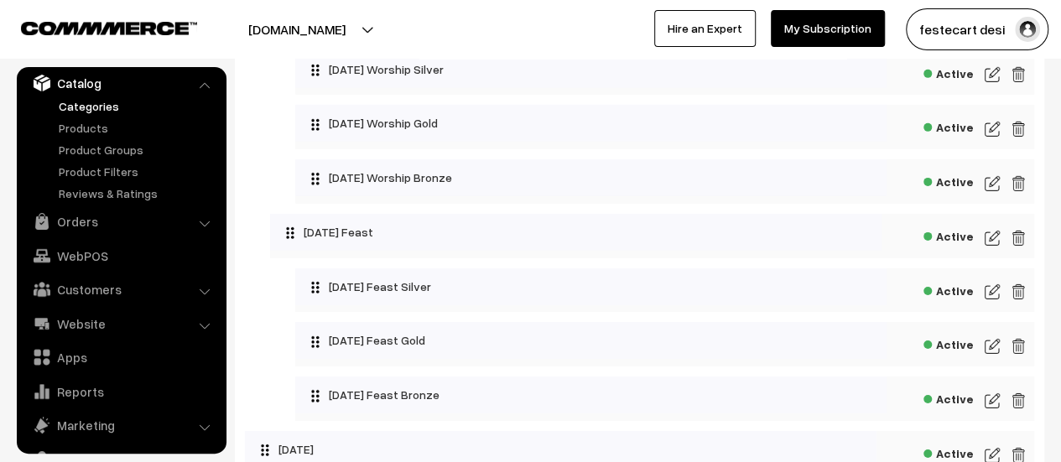
click at [954, 245] on span "Active" at bounding box center [948, 234] width 50 height 21
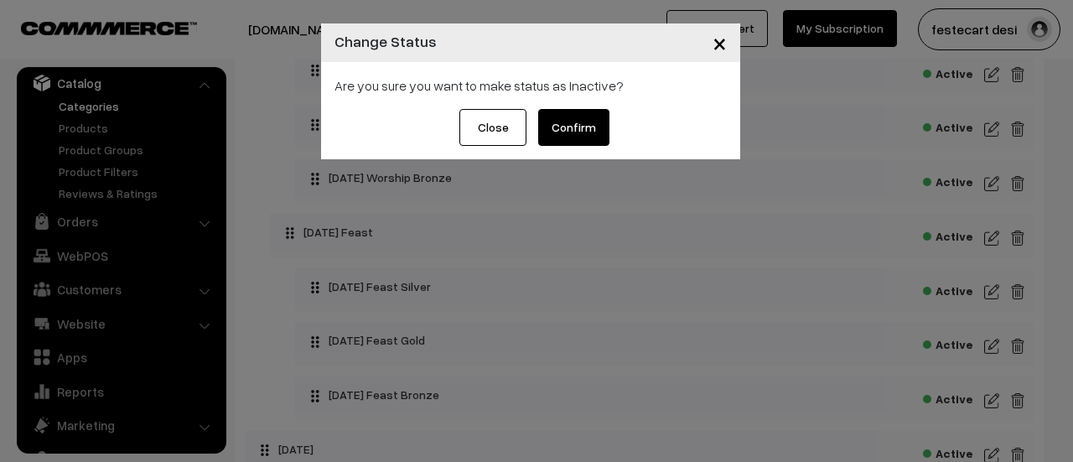
click at [587, 122] on button "Confirm" at bounding box center [573, 127] width 71 height 37
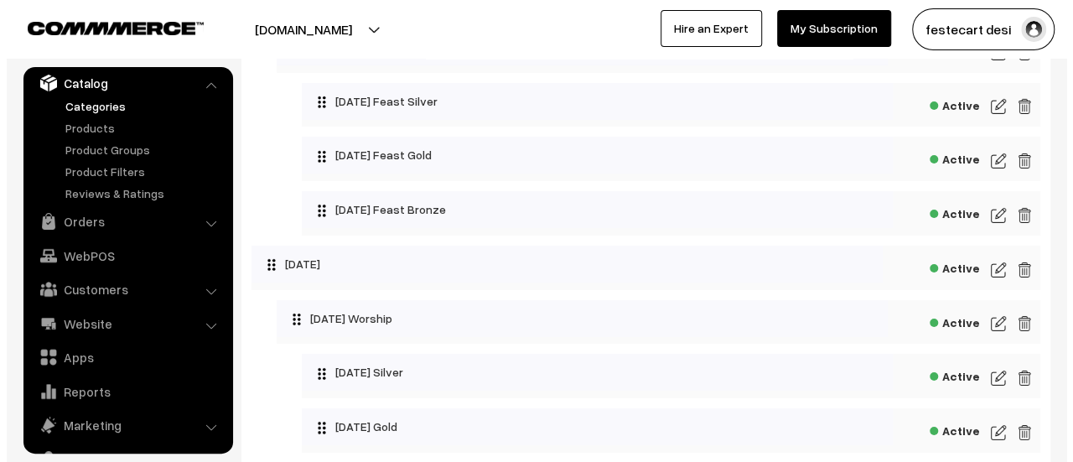
scroll to position [2851, 0]
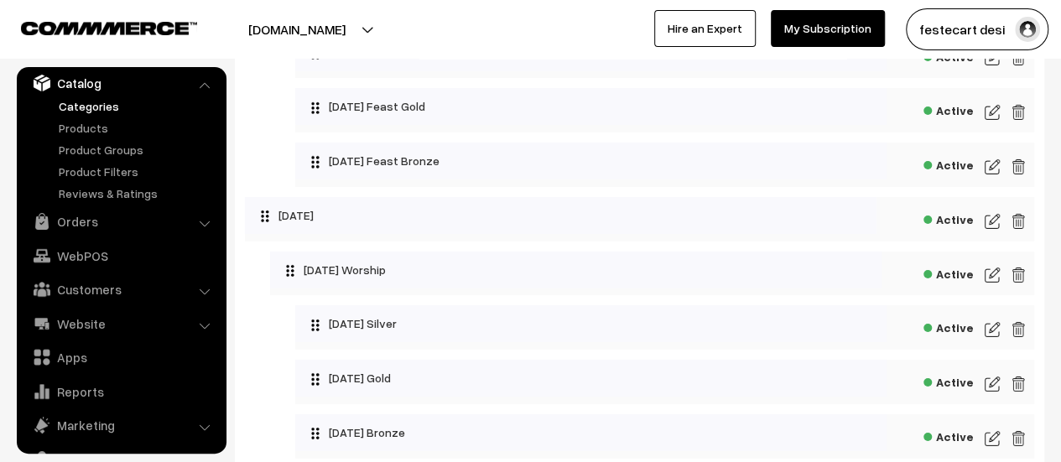
click at [966, 283] on span "Active" at bounding box center [948, 272] width 50 height 21
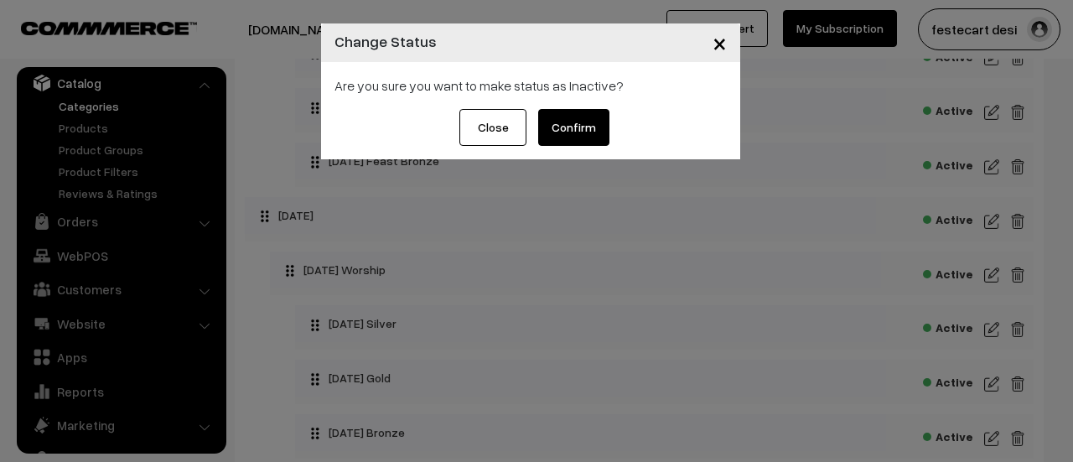
click at [569, 138] on button "Confirm" at bounding box center [573, 127] width 71 height 37
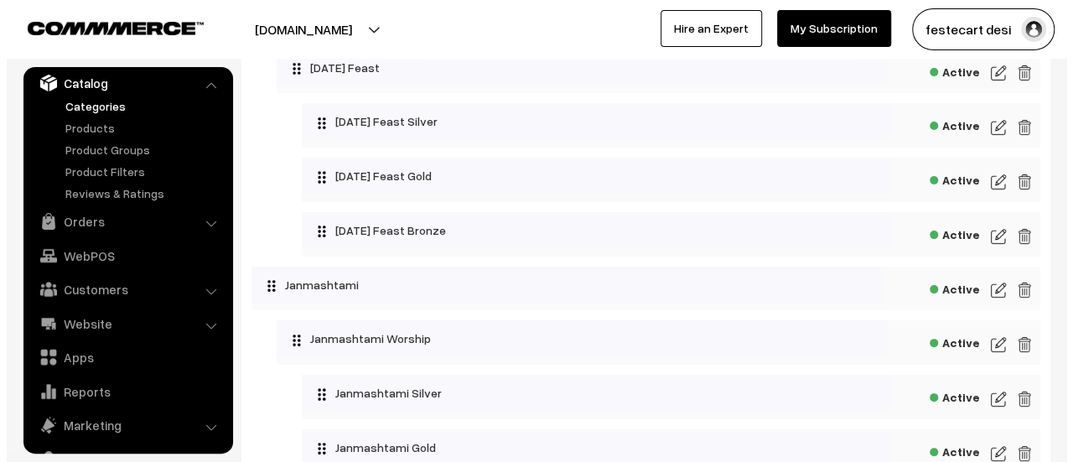
scroll to position [3187, 0]
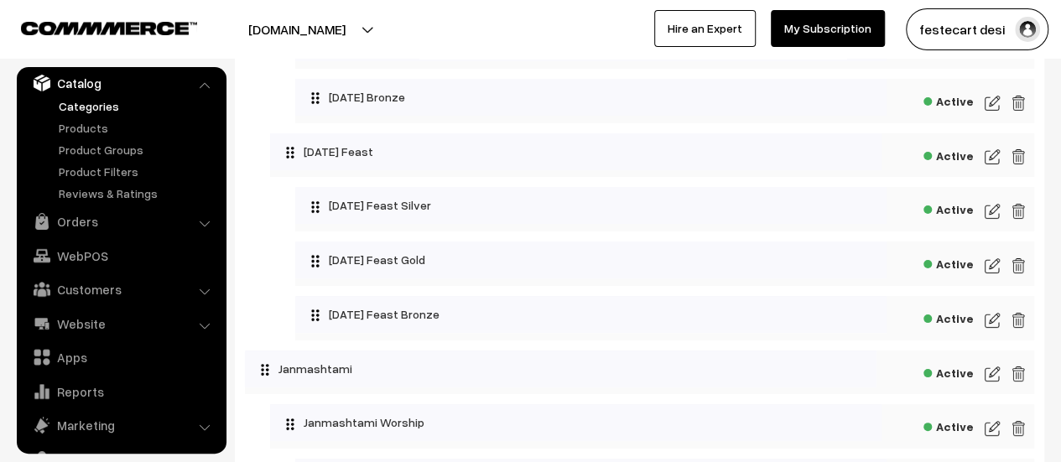
click at [961, 164] on span "Active" at bounding box center [948, 153] width 50 height 21
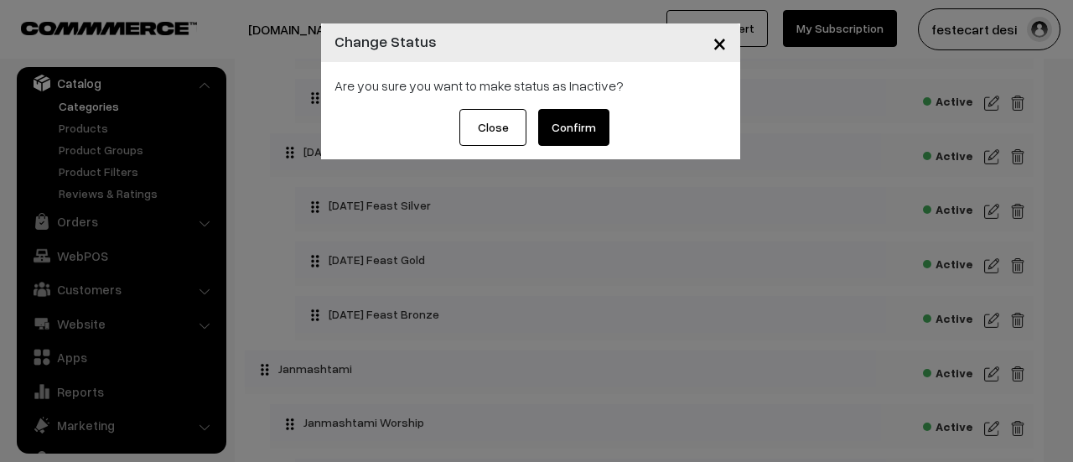
click at [547, 114] on button "Confirm" at bounding box center [573, 127] width 71 height 37
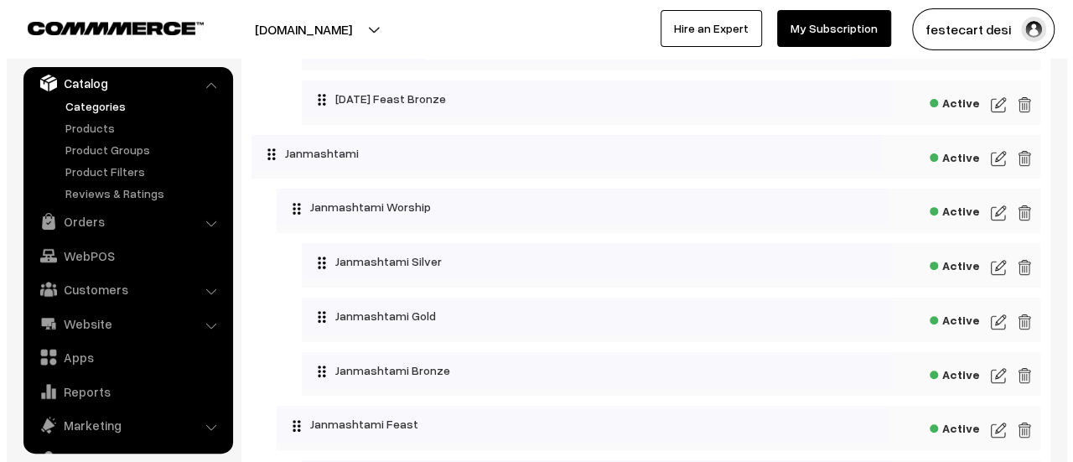
scroll to position [3401, 0]
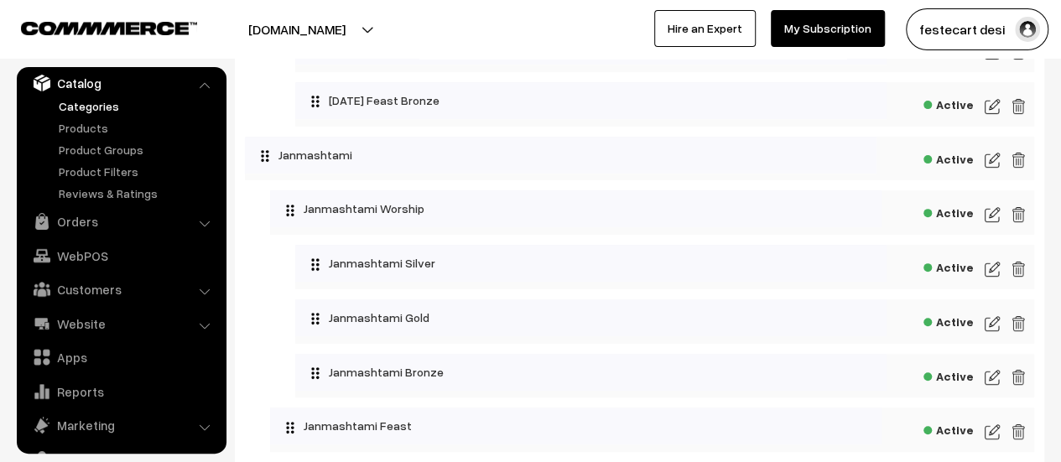
click at [938, 221] on span "Active" at bounding box center [948, 210] width 50 height 21
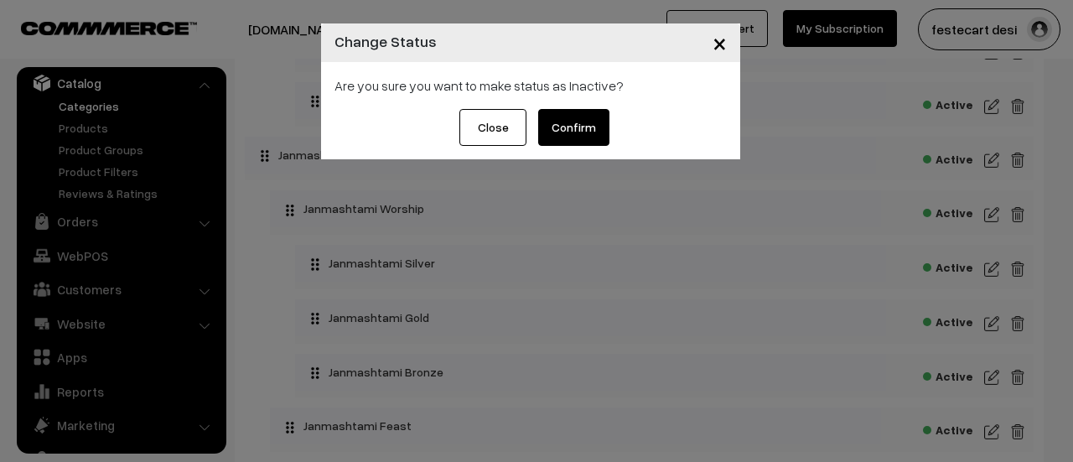
click at [564, 138] on button "Confirm" at bounding box center [573, 127] width 71 height 37
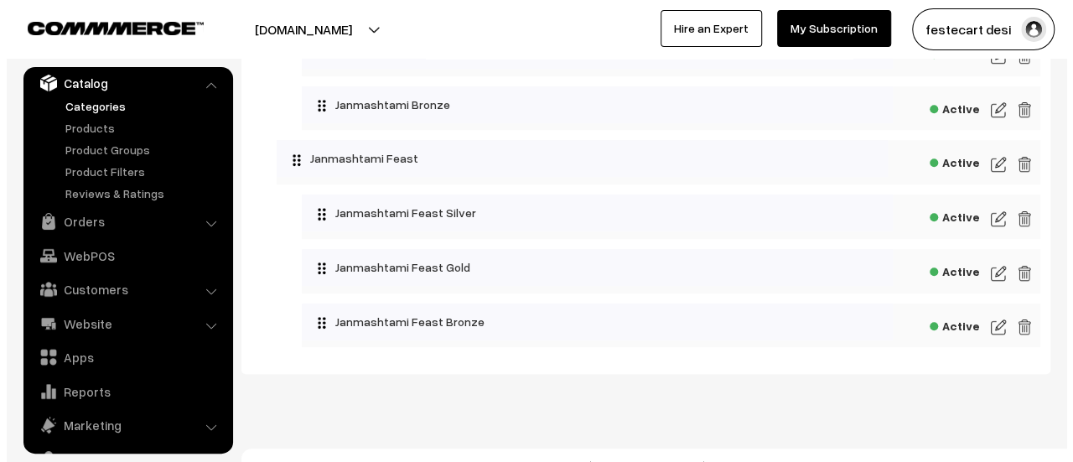
scroll to position [3709, 0]
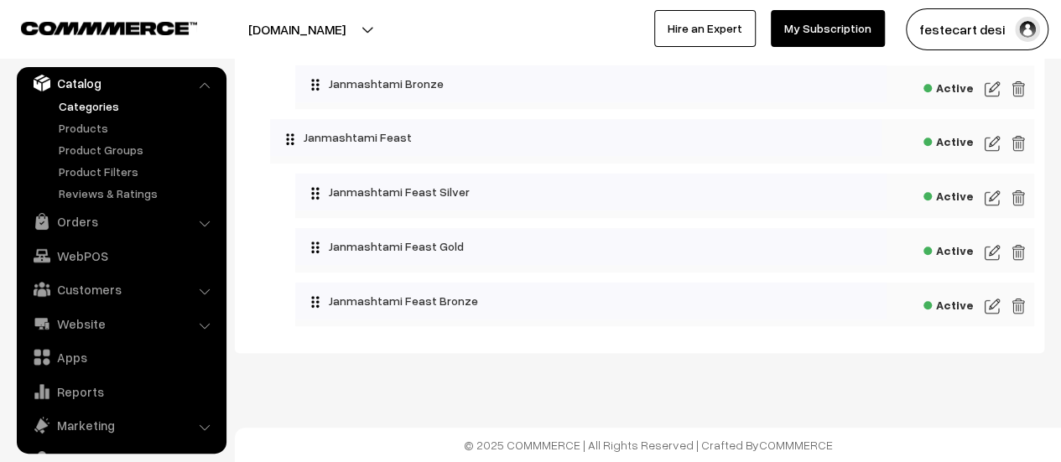
click at [946, 142] on span "Active" at bounding box center [948, 139] width 50 height 21
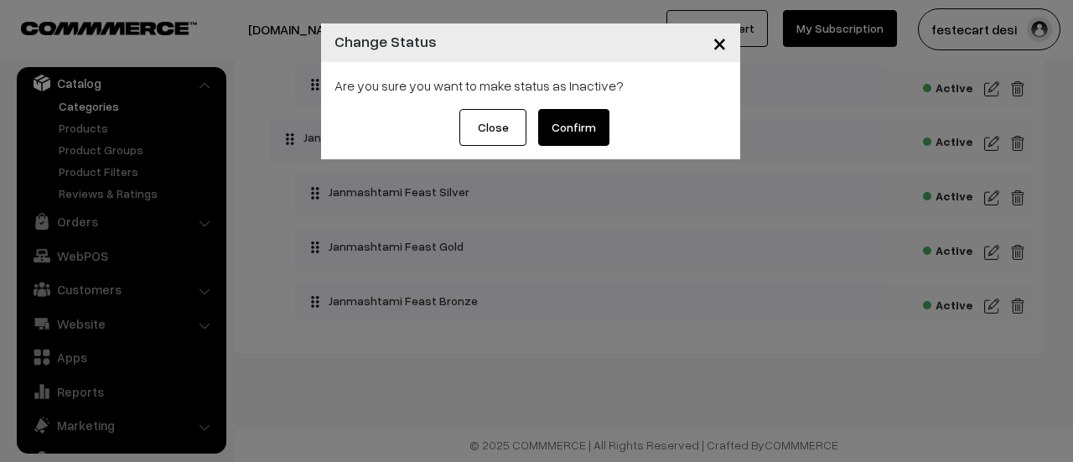
click at [575, 133] on button "Confirm" at bounding box center [573, 127] width 71 height 37
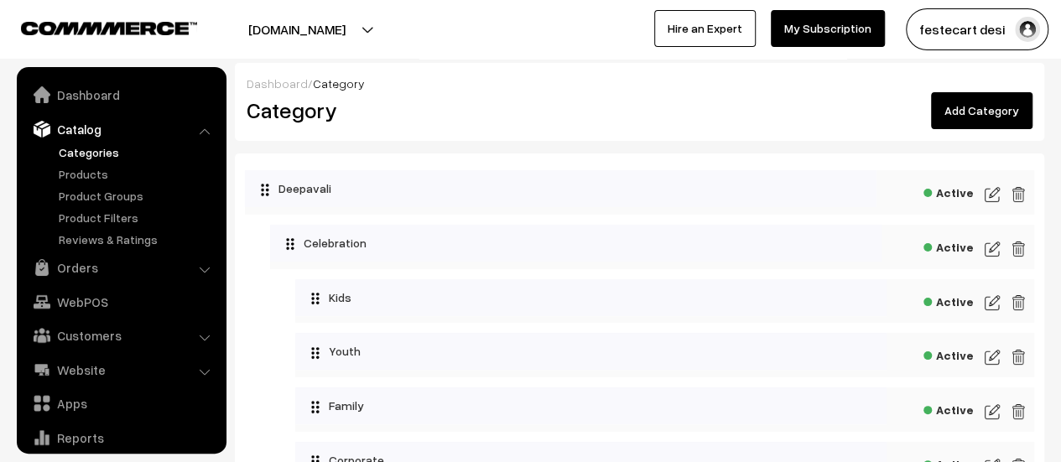
scroll to position [46, 0]
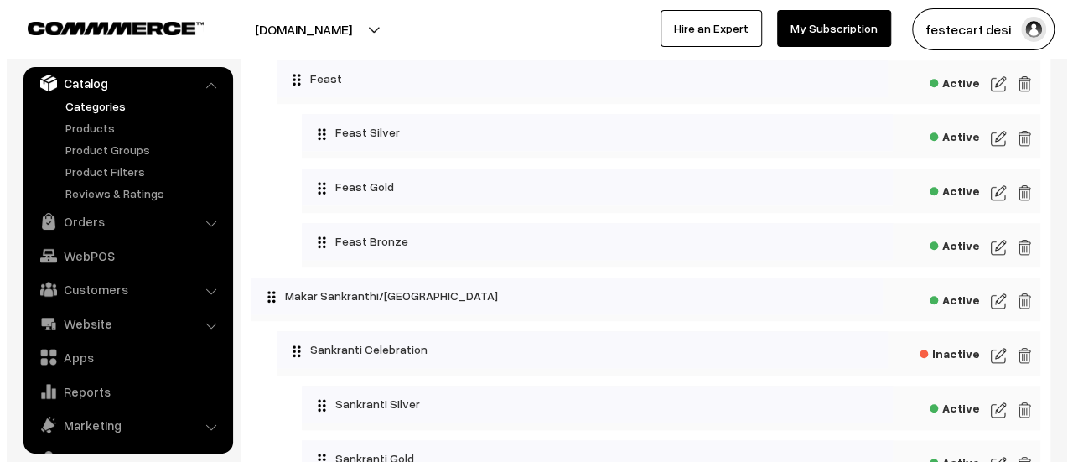
scroll to position [654, 0]
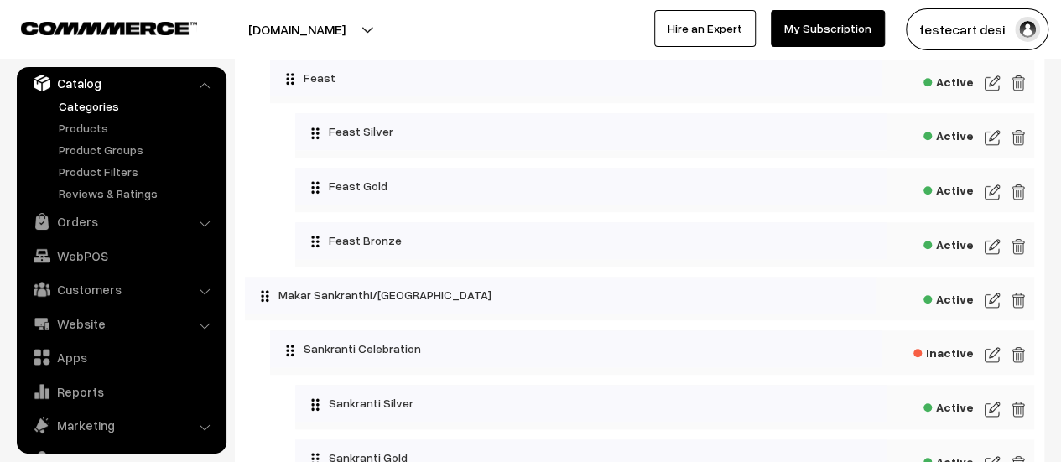
click at [955, 307] on span "Active" at bounding box center [948, 297] width 50 height 21
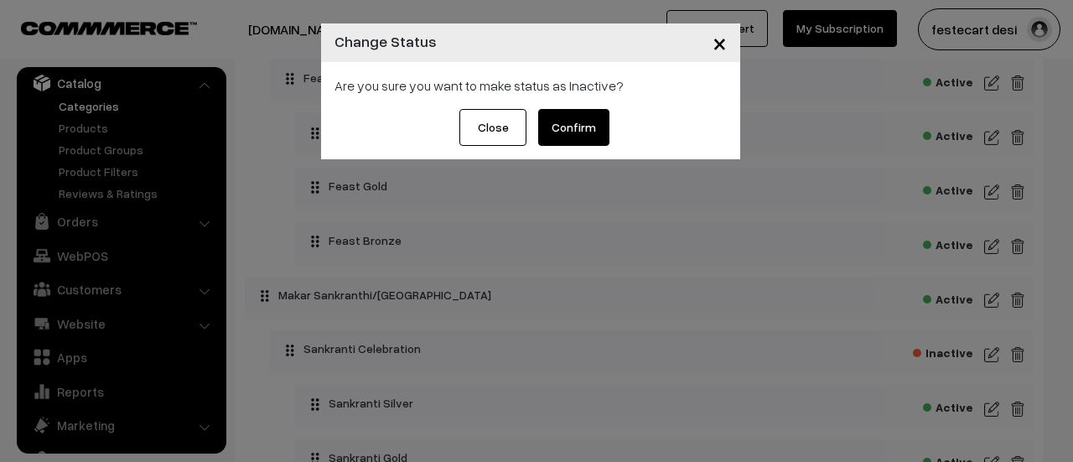
click at [569, 134] on button "Confirm" at bounding box center [573, 127] width 71 height 37
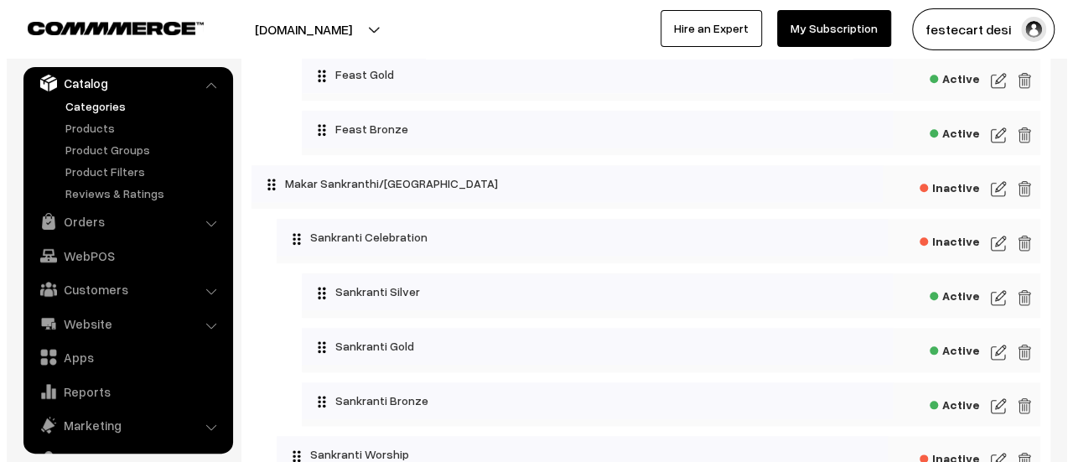
scroll to position [789, 0]
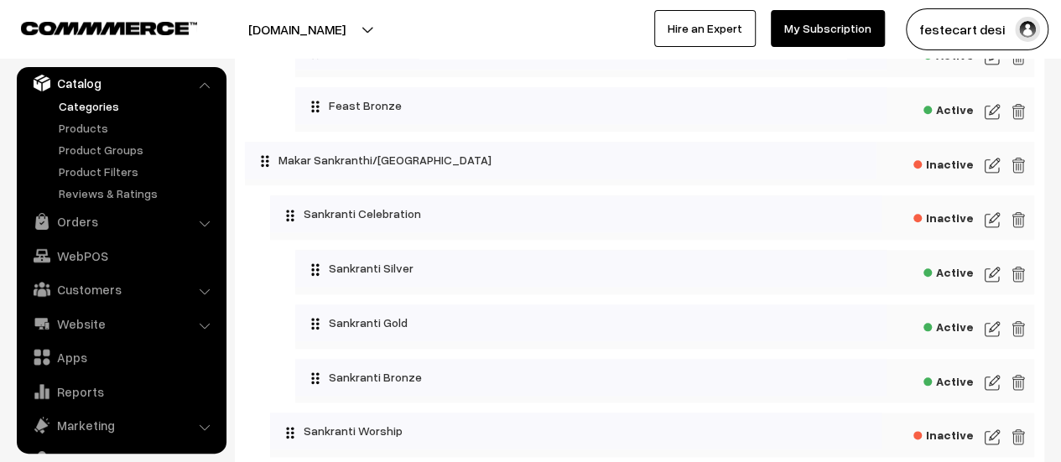
click at [938, 169] on span "Inactive" at bounding box center [943, 162] width 60 height 21
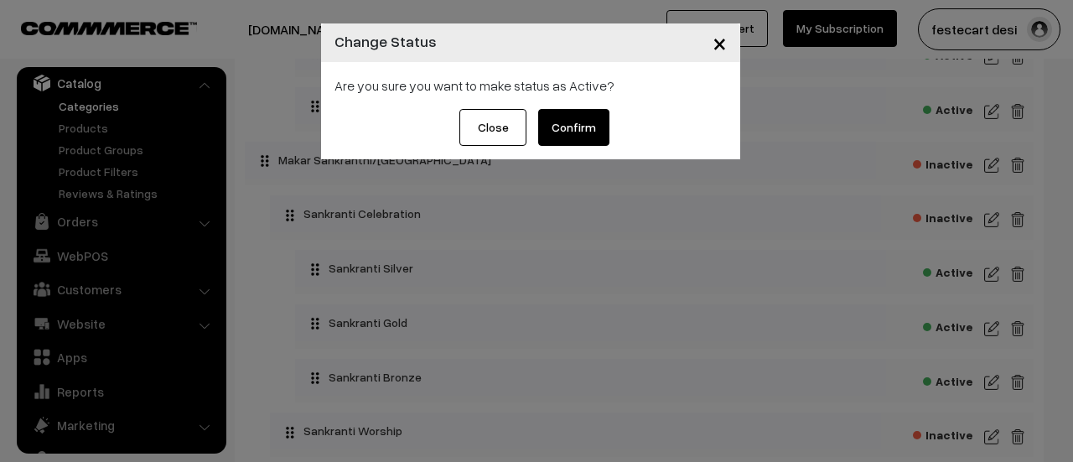
click at [587, 125] on button "Confirm" at bounding box center [573, 127] width 71 height 37
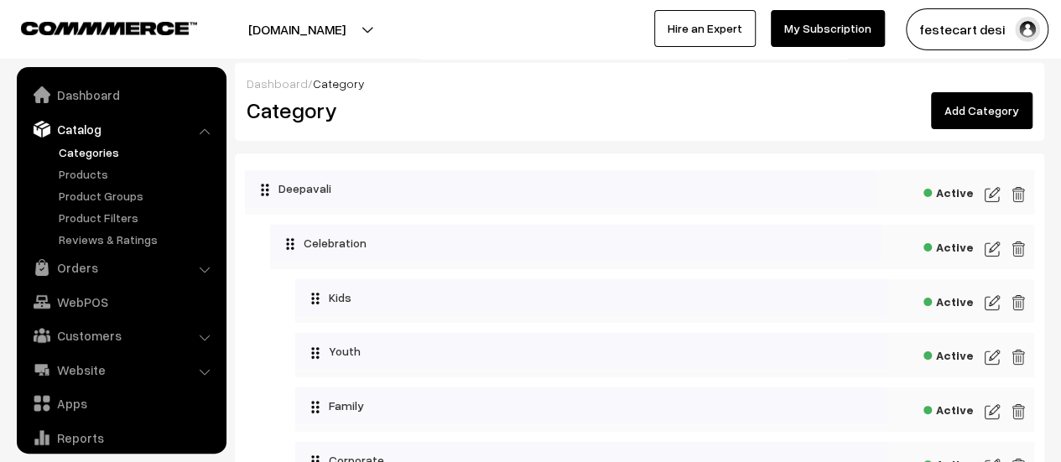
scroll to position [46, 0]
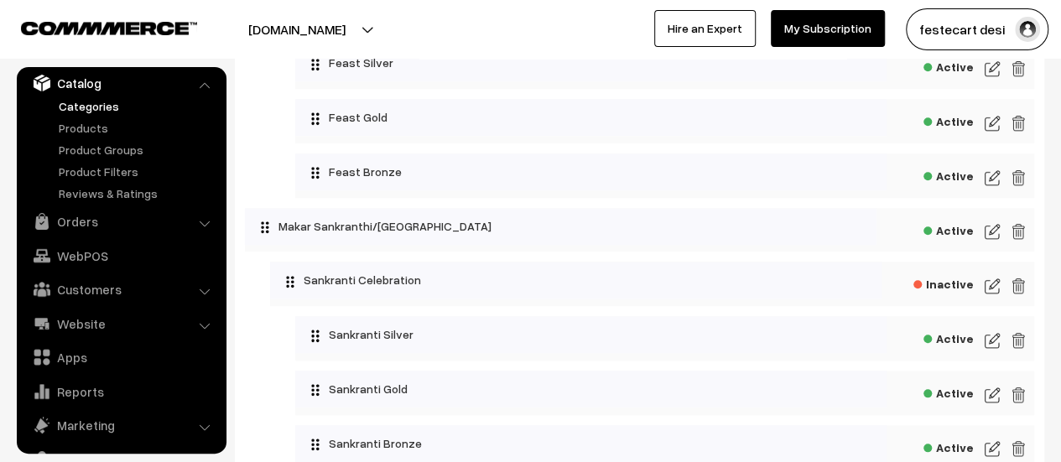
scroll to position [724, 0]
click at [990, 234] on img at bounding box center [992, 231] width 15 height 20
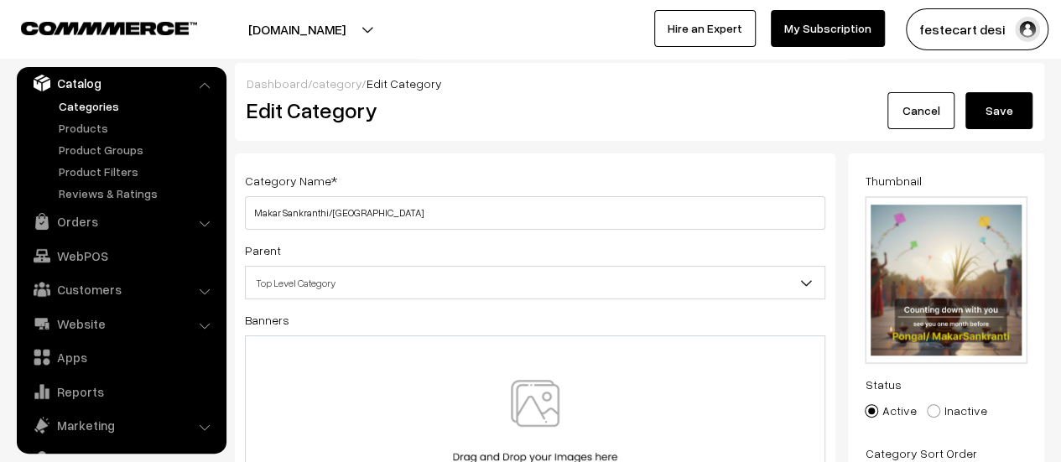
click at [896, 87] on div "Dashboard / category / Edit Category" at bounding box center [640, 84] width 786 height 18
click at [902, 101] on link "Cancel" at bounding box center [920, 110] width 67 height 37
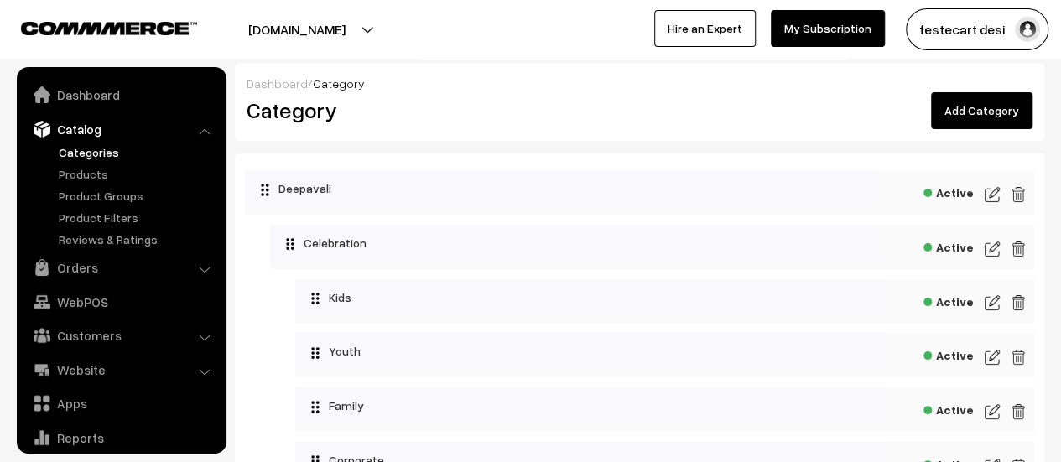
scroll to position [46, 0]
